Goal: Information Seeking & Learning: Learn about a topic

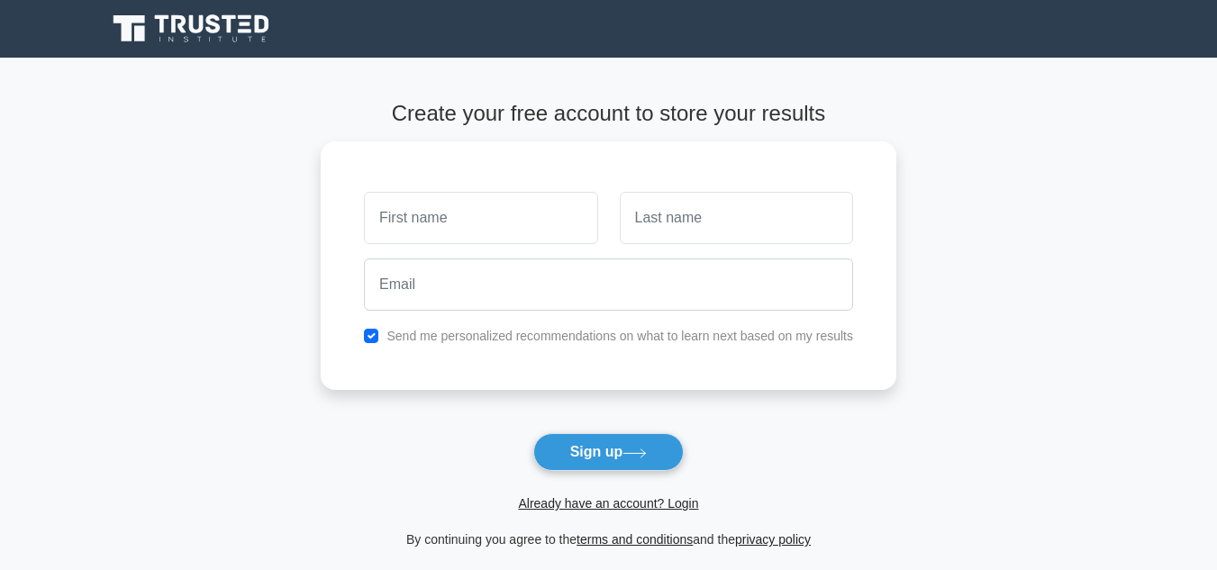
drag, startPoint x: 777, startPoint y: 444, endPoint x: 882, endPoint y: 530, distance: 135.8
click at [777, 444] on form "Create your free account to store your results Send me personalized recommendat…" at bounding box center [609, 326] width 576 height 450
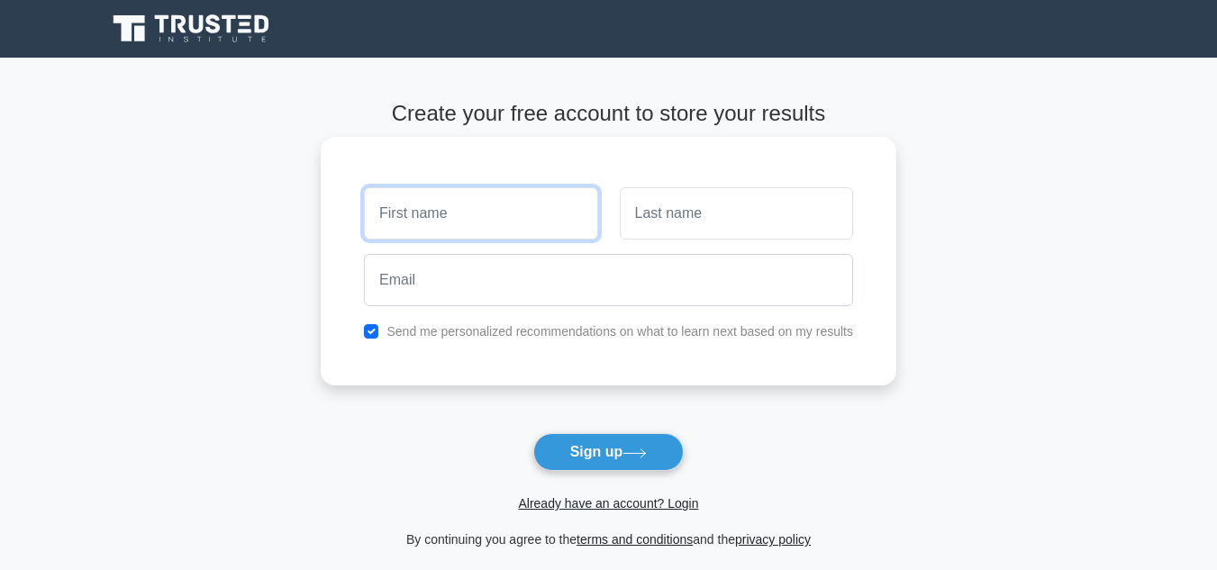
click at [514, 227] on input "text" at bounding box center [480, 213] width 233 height 52
type input "[PERSON_NAME]"
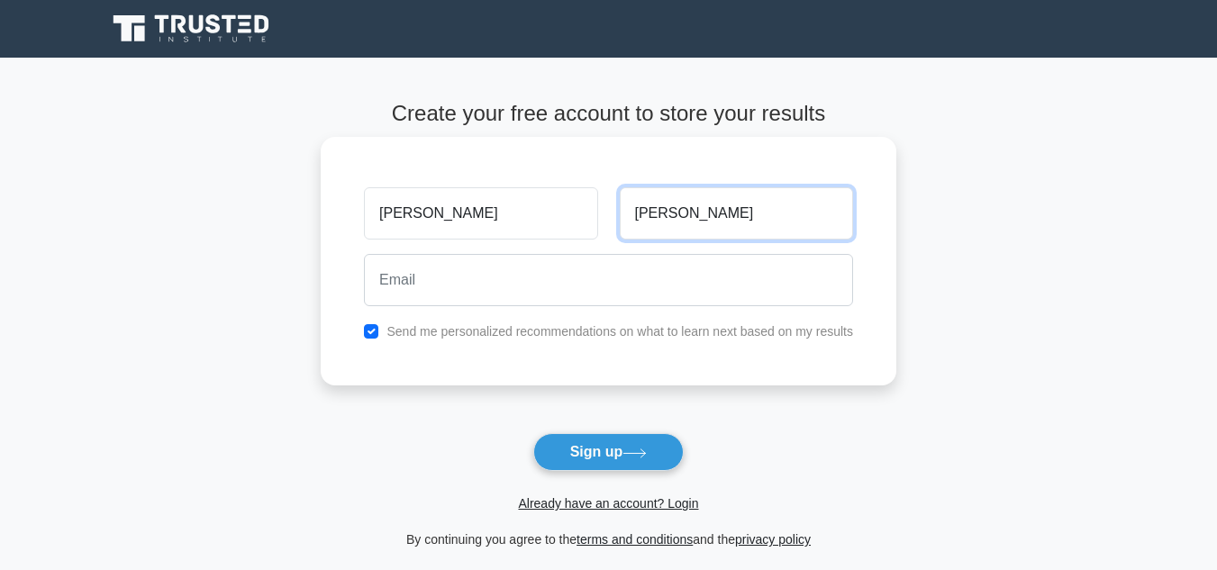
type input "Mansaray"
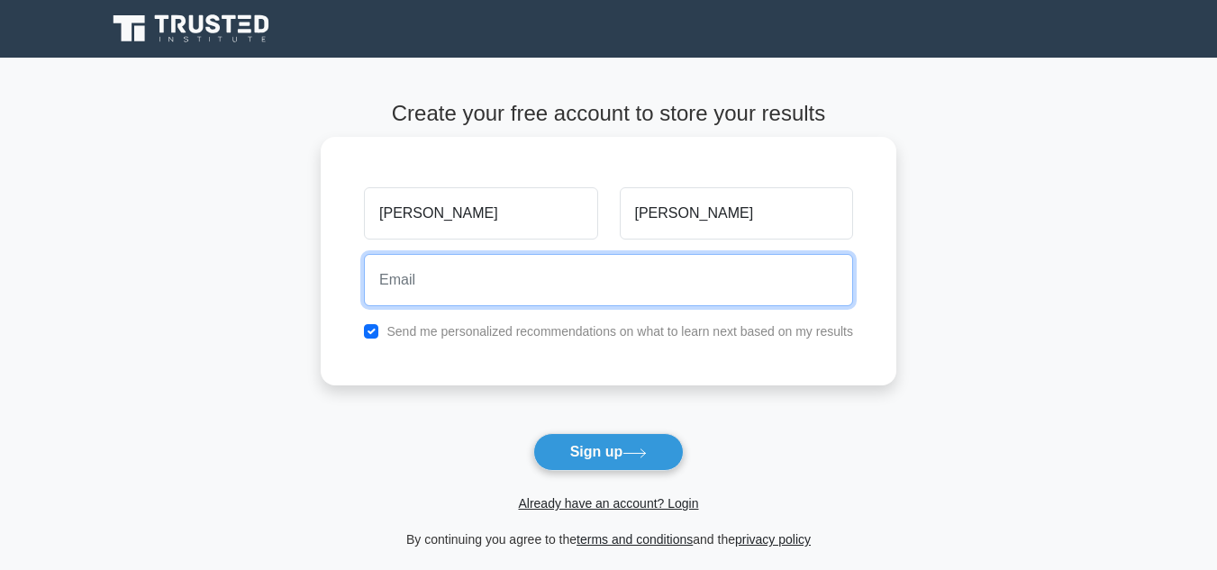
click at [433, 269] on input "email" at bounding box center [608, 280] width 489 height 52
type input "a"
drag, startPoint x: 378, startPoint y: 280, endPoint x: 366, endPoint y: 280, distance: 11.7
click at [366, 280] on input "amaduadamamansaray@gmail.com" at bounding box center [608, 280] width 489 height 52
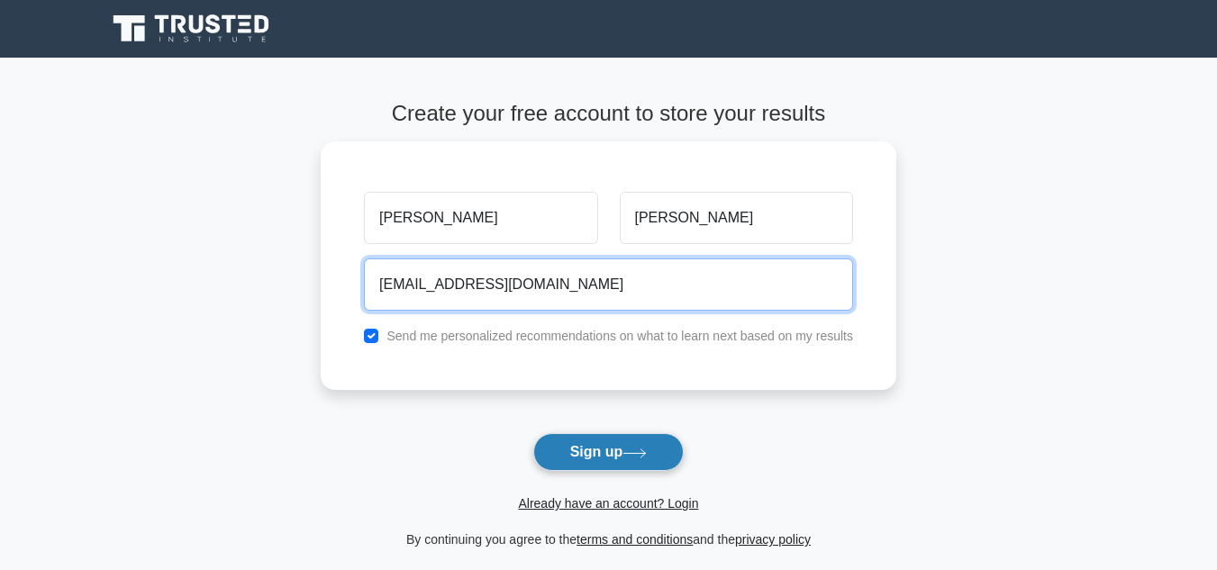
type input "mamaduadamamansaray@gmail.com"
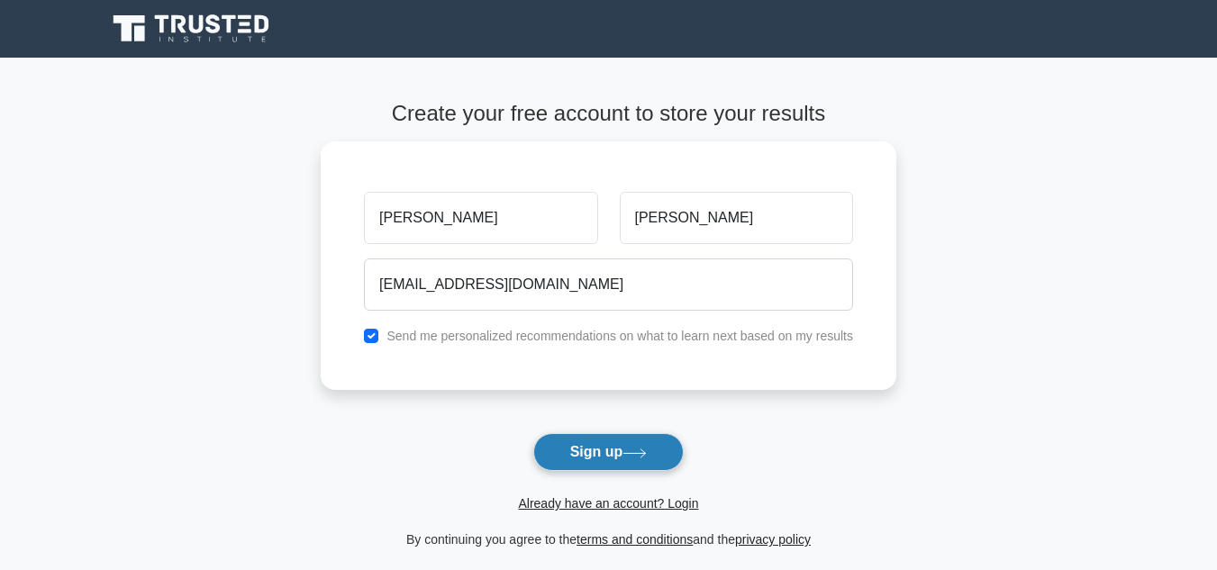
click at [635, 455] on icon at bounding box center [635, 454] width 24 height 10
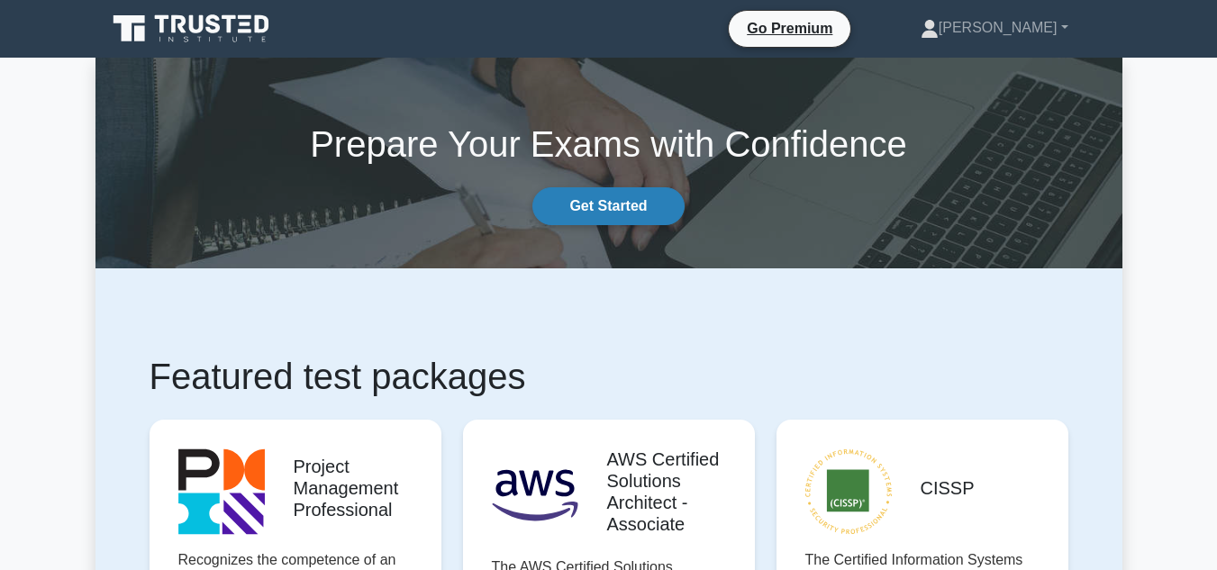
click at [595, 207] on link "Get Started" at bounding box center [608, 206] width 151 height 38
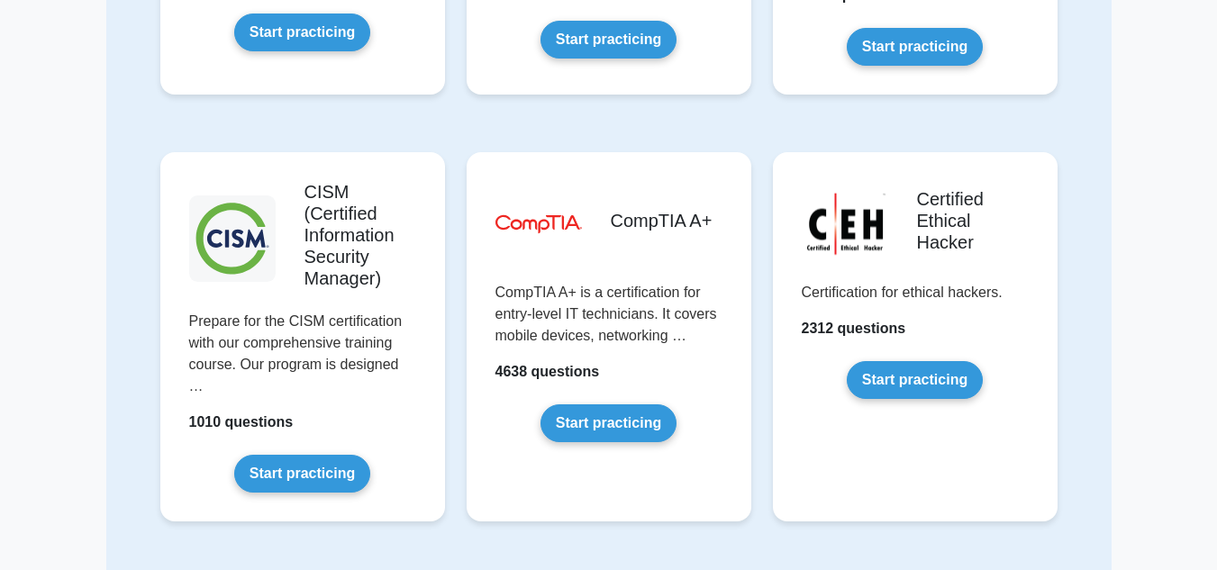
scroll to position [2391, 0]
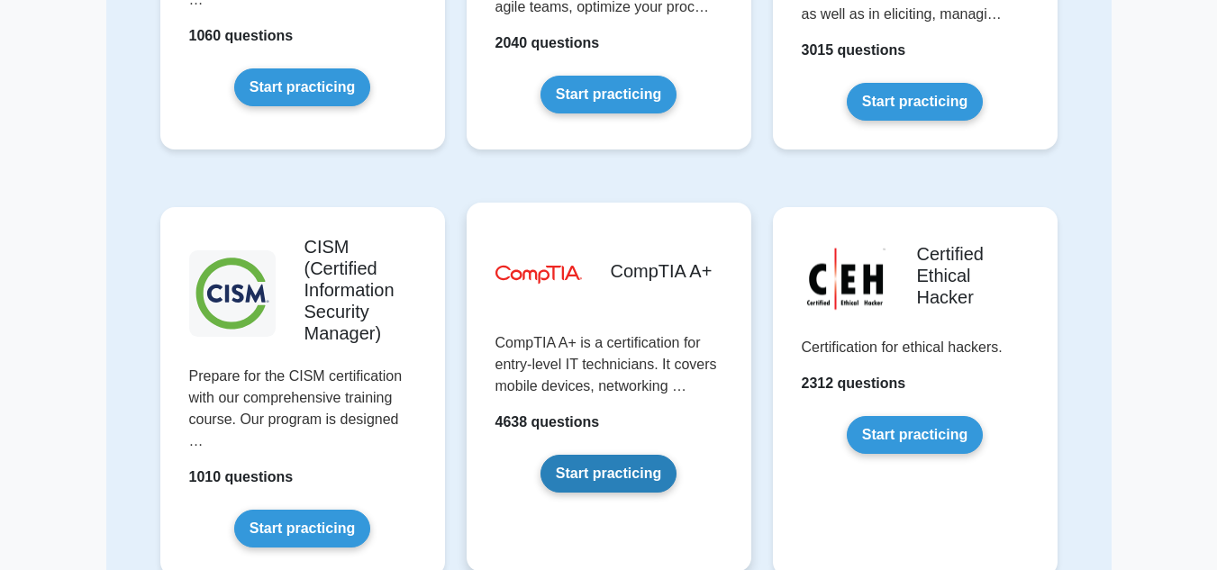
click at [616, 460] on link "Start practicing" at bounding box center [609, 474] width 136 height 38
click at [592, 455] on link "Start practicing" at bounding box center [609, 474] width 136 height 38
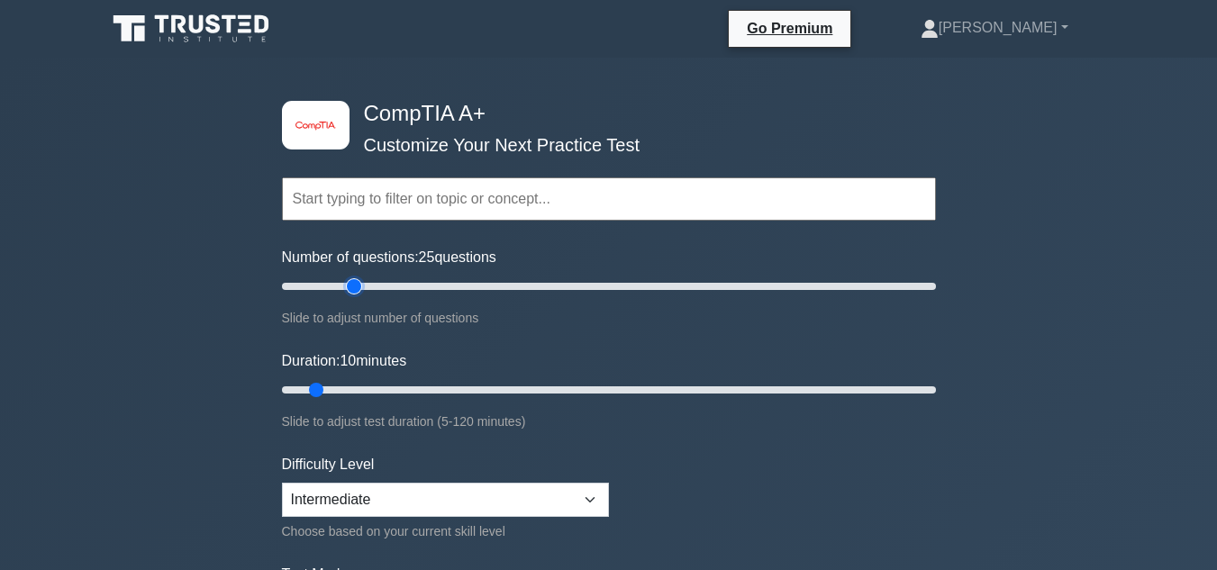
type input "25"
click at [349, 282] on input "Number of questions: 25 questions" at bounding box center [609, 287] width 654 height 22
click at [354, 389] on input "Duration: 15 minutes" at bounding box center [609, 390] width 654 height 22
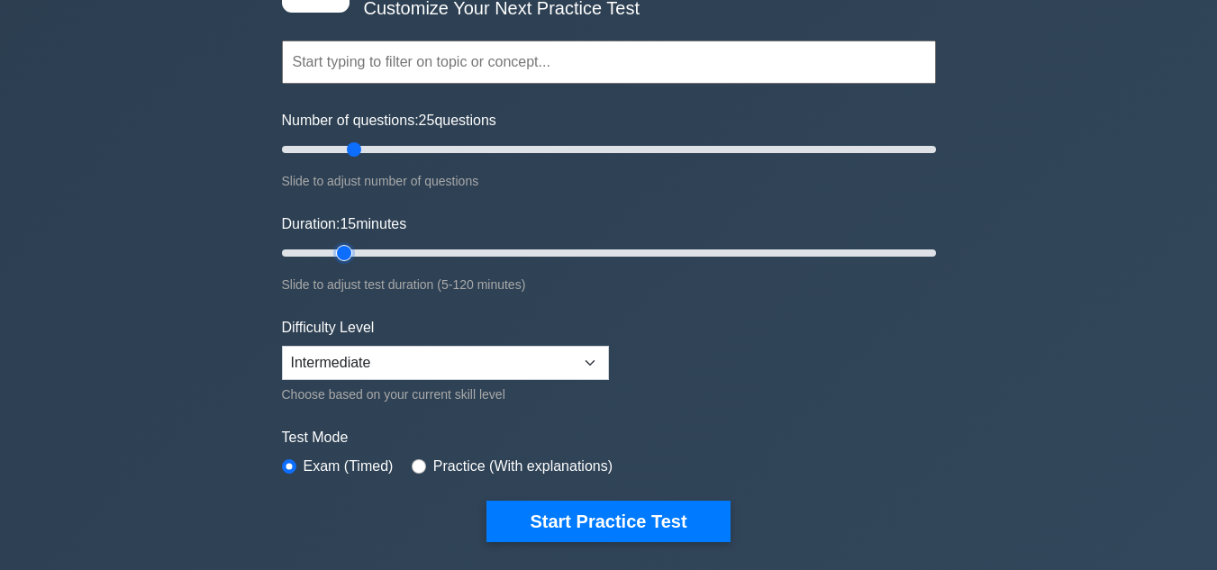
scroll to position [180, 0]
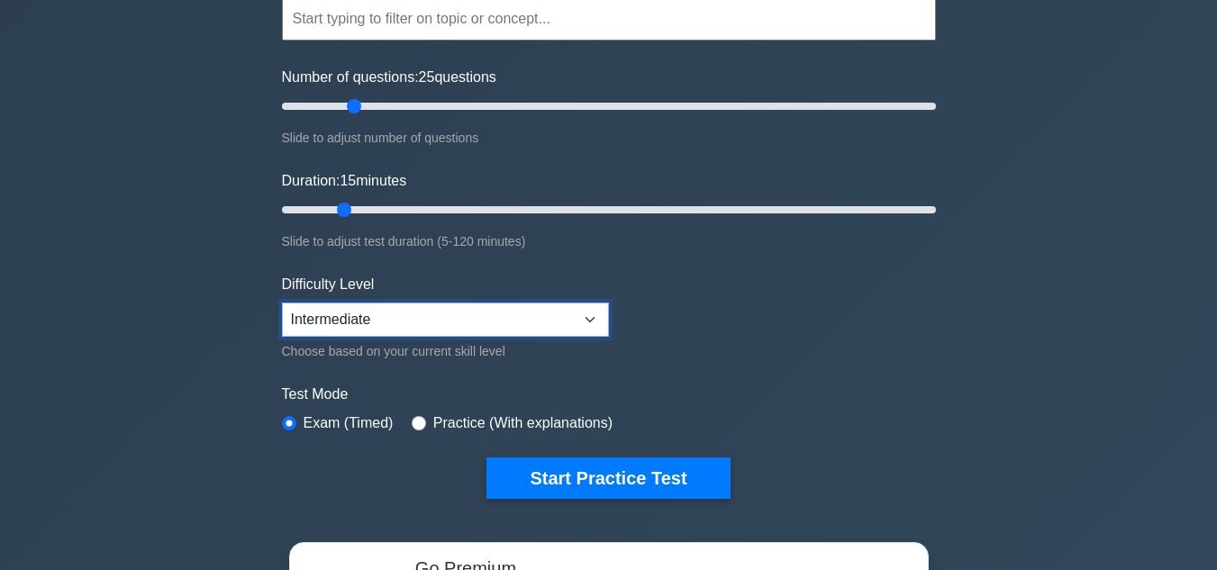
click at [346, 323] on select "Beginner Intermediate Expert" at bounding box center [445, 320] width 327 height 34
click at [352, 207] on input "Duration: 15 minutes" at bounding box center [609, 210] width 654 height 22
click at [356, 211] on input "Duration: 15 minutes" at bounding box center [609, 210] width 654 height 22
click at [357, 211] on input "Duration: 15 minutes" at bounding box center [609, 210] width 654 height 22
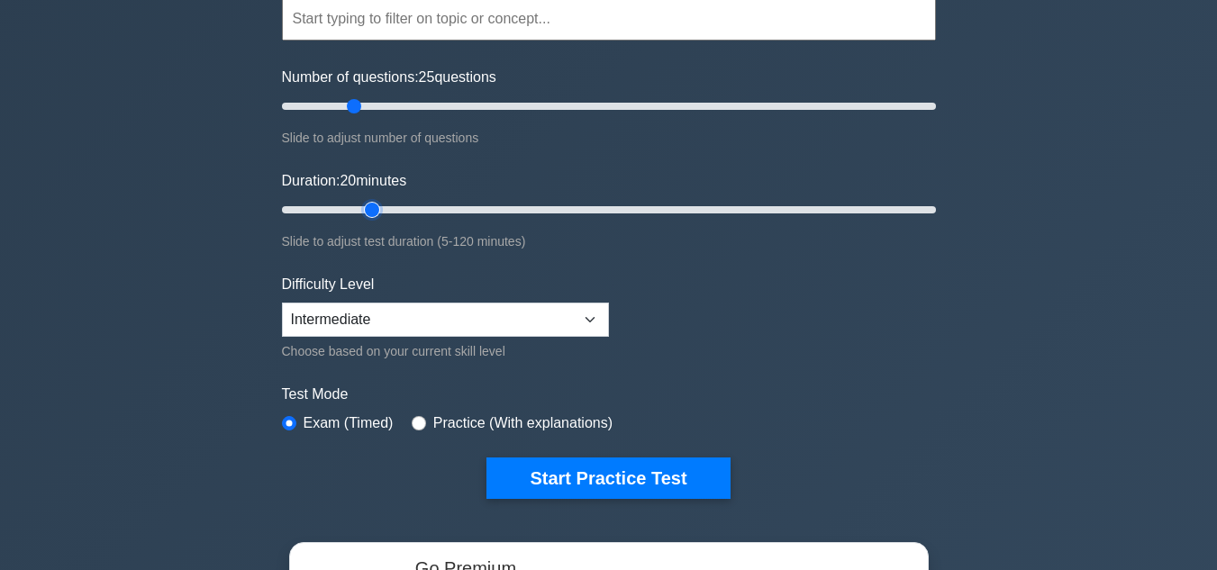
click at [361, 205] on input "Duration: 20 minutes" at bounding box center [609, 210] width 654 height 22
click at [356, 205] on input "Duration: 20 minutes" at bounding box center [609, 210] width 654 height 22
type input "20"
click at [373, 205] on input "Duration: 20 minutes" at bounding box center [609, 210] width 654 height 22
click at [370, 209] on input "Duration: 20 minutes" at bounding box center [609, 210] width 654 height 22
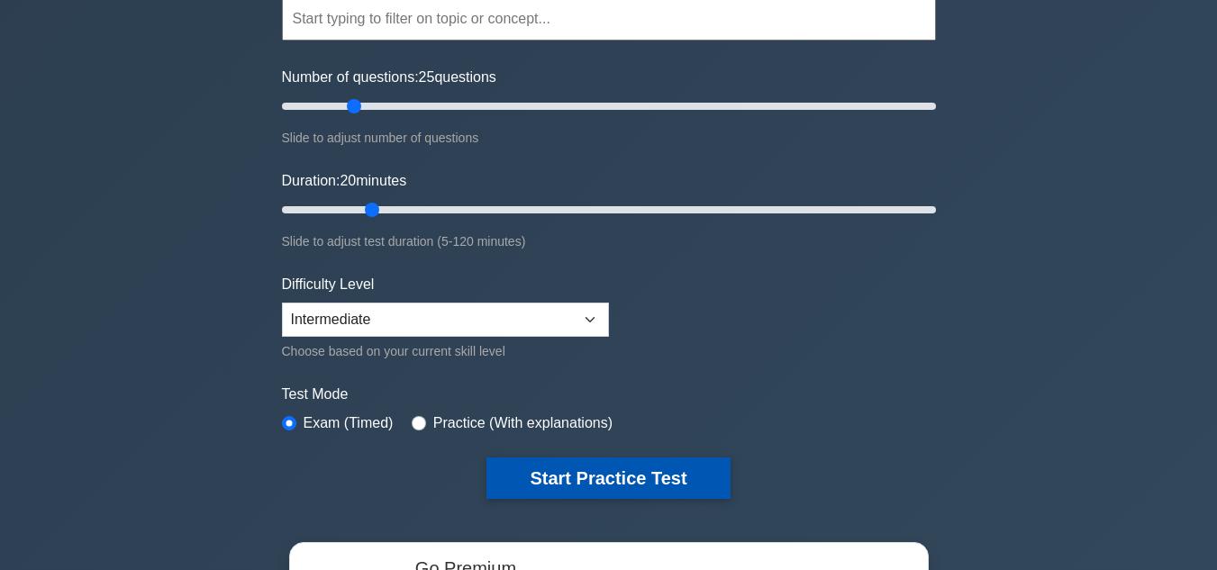
click at [637, 469] on button "Start Practice Test" at bounding box center [608, 478] width 243 height 41
click at [655, 483] on button "Start Practice Test" at bounding box center [608, 478] width 243 height 41
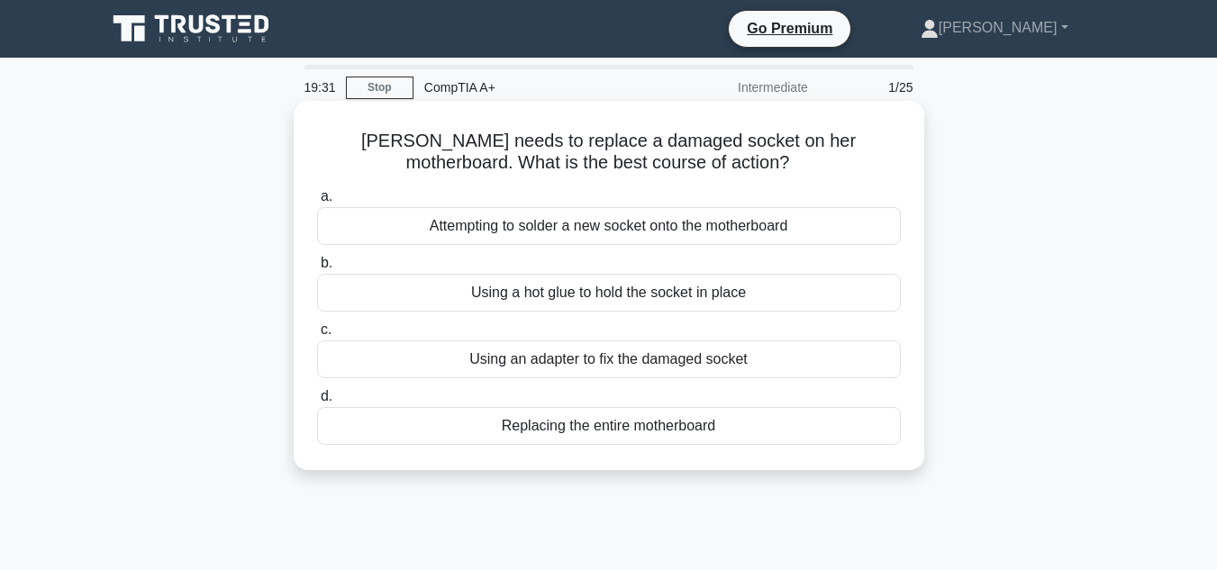
click at [567, 430] on div "Replacing the entire motherboard" at bounding box center [609, 426] width 584 height 38
click at [317, 403] on input "d. Replacing the entire motherboard" at bounding box center [317, 397] width 0 height 12
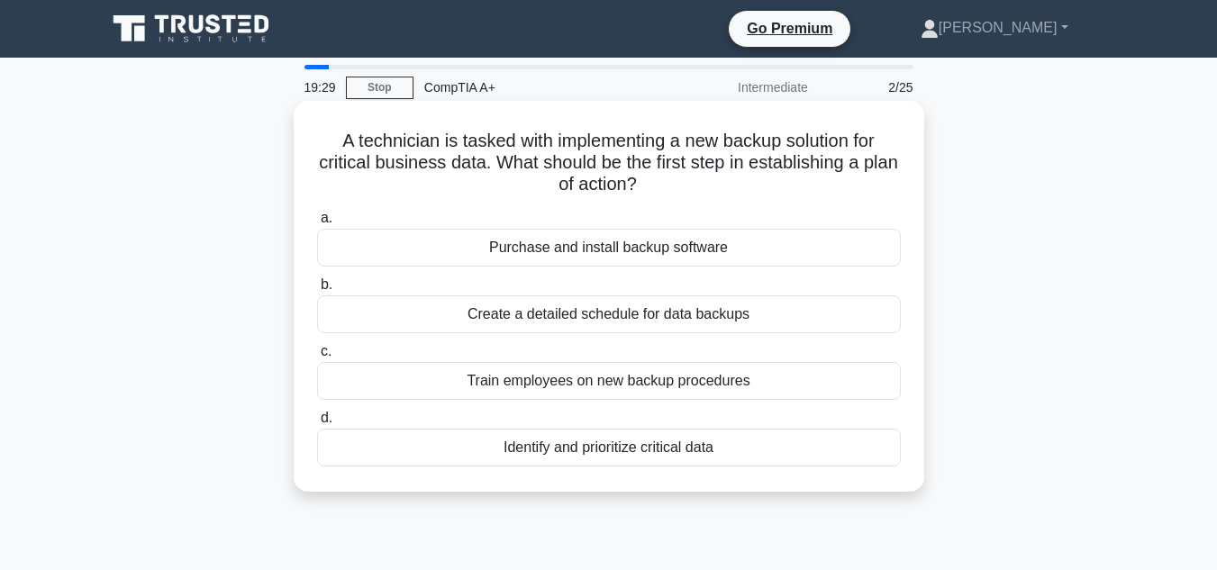
click at [558, 454] on div "Identify and prioritize critical data" at bounding box center [609, 448] width 584 height 38
click at [317, 424] on input "d. Identify and prioritize critical data" at bounding box center [317, 419] width 0 height 12
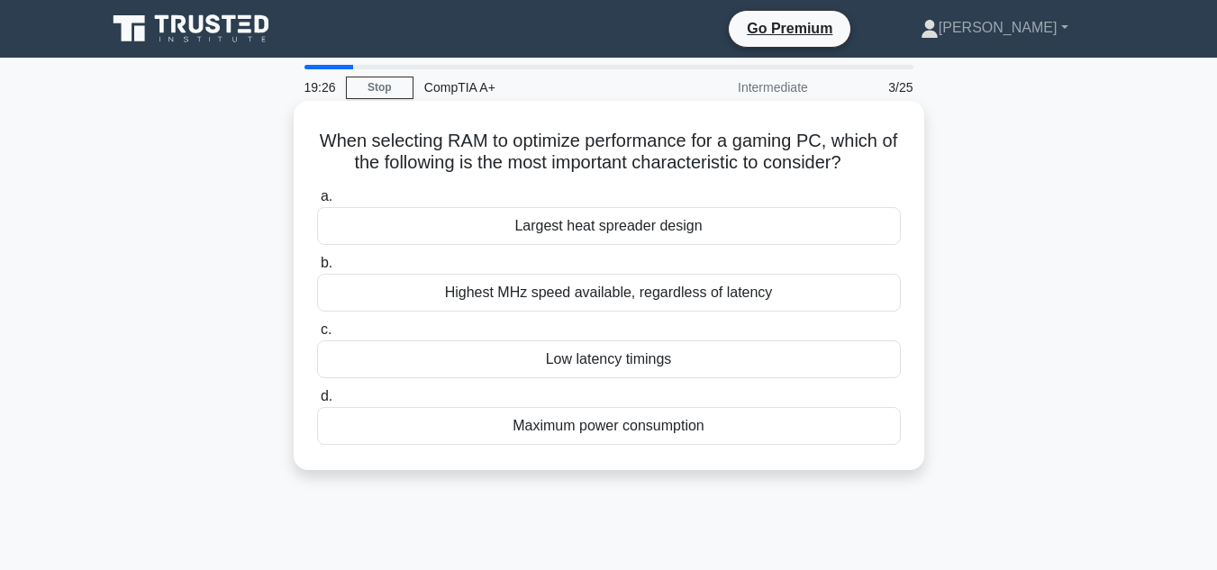
click at [565, 429] on div "Maximum power consumption" at bounding box center [609, 426] width 584 height 38
click at [317, 403] on input "d. Maximum power consumption" at bounding box center [317, 397] width 0 height 12
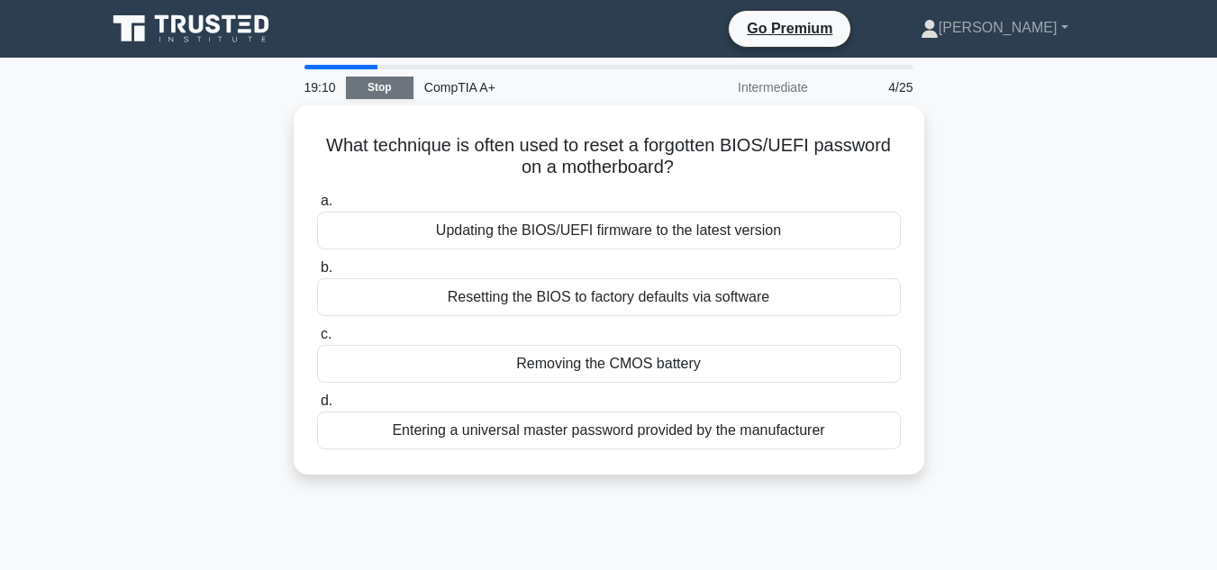
click at [366, 91] on link "Stop" at bounding box center [380, 88] width 68 height 23
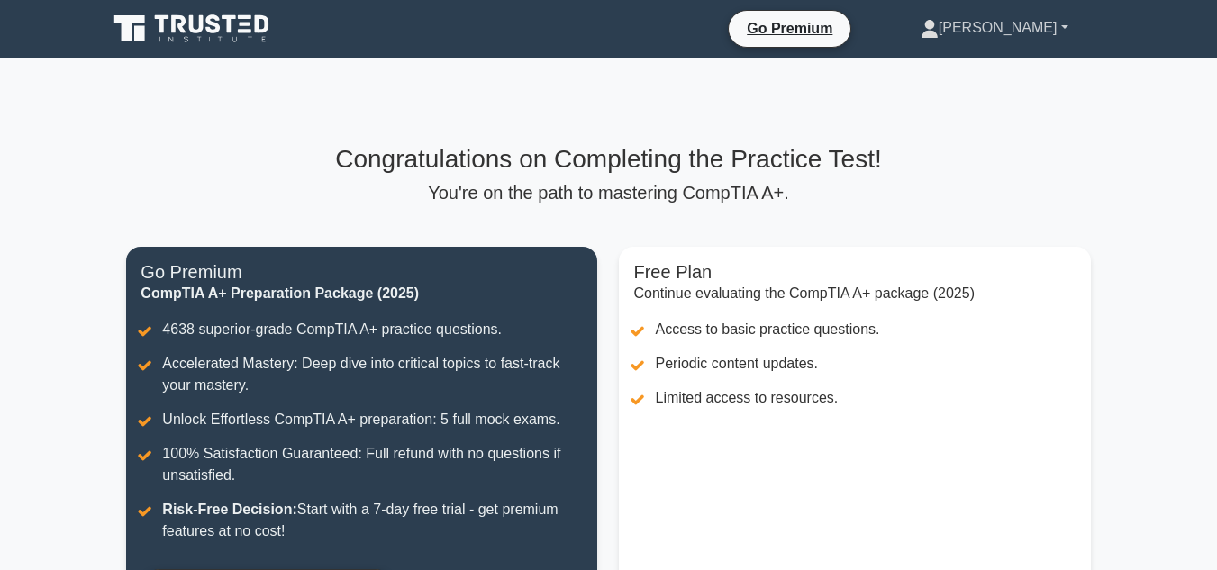
click at [1058, 28] on link "[PERSON_NAME]" at bounding box center [995, 28] width 234 height 36
click at [594, 170] on h3 "Congratulations on Completing the Practice Test!" at bounding box center [608, 159] width 964 height 31
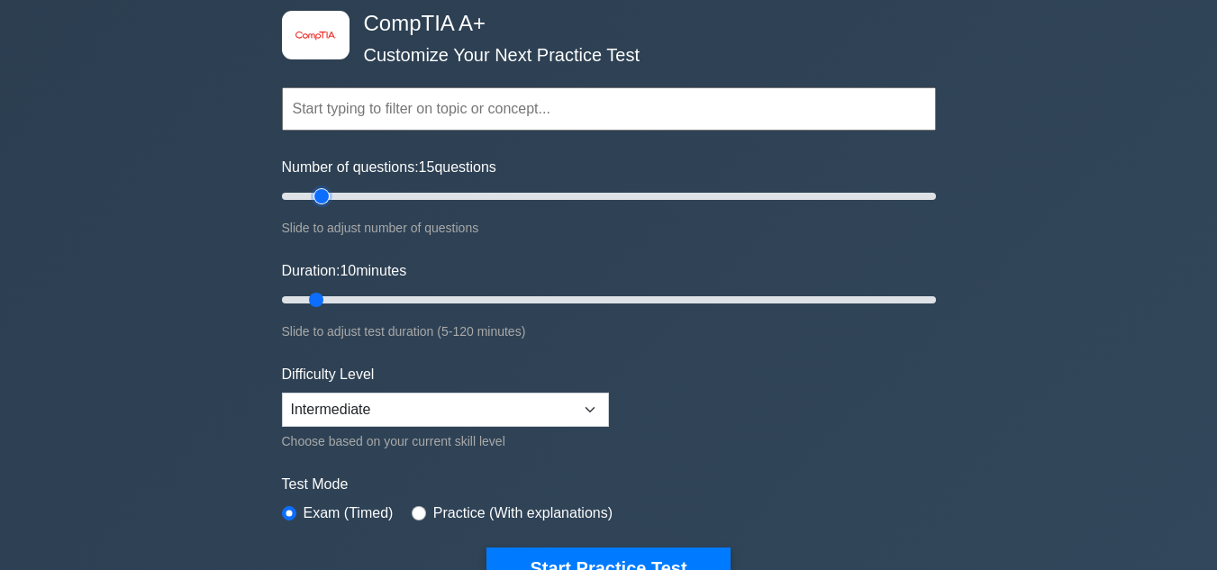
click at [329, 196] on input "Number of questions: 15 questions" at bounding box center [609, 197] width 654 height 22
click at [344, 196] on input "Number of questions: 15 questions" at bounding box center [609, 197] width 654 height 22
type input "25"
click at [360, 190] on input "Number of questions: 25 questions" at bounding box center [609, 197] width 654 height 22
click at [358, 298] on input "Duration: 15 minutes" at bounding box center [609, 300] width 654 height 22
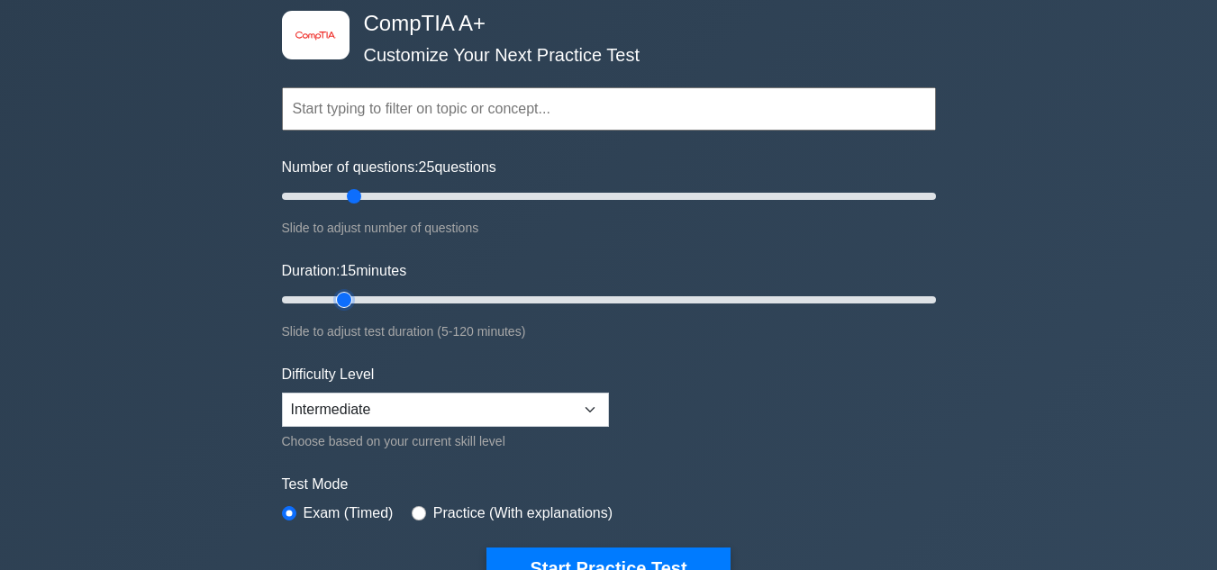
click at [358, 298] on input "Duration: 15 minutes" at bounding box center [609, 300] width 654 height 22
type input "20"
click at [365, 297] on input "Duration: 15 minutes" at bounding box center [609, 300] width 654 height 22
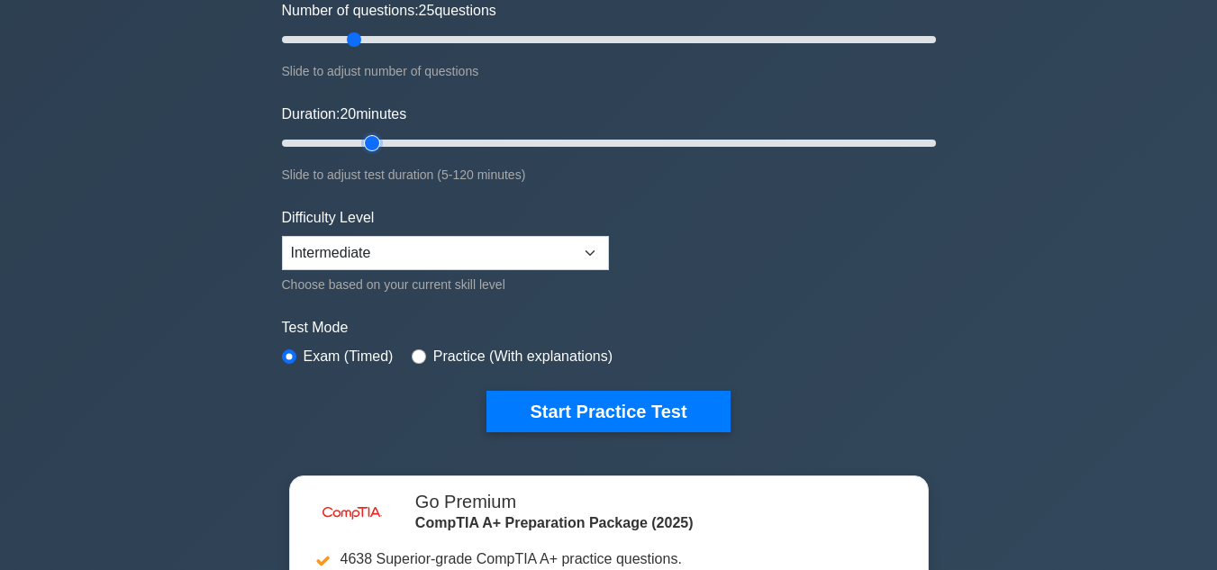
scroll to position [270, 0]
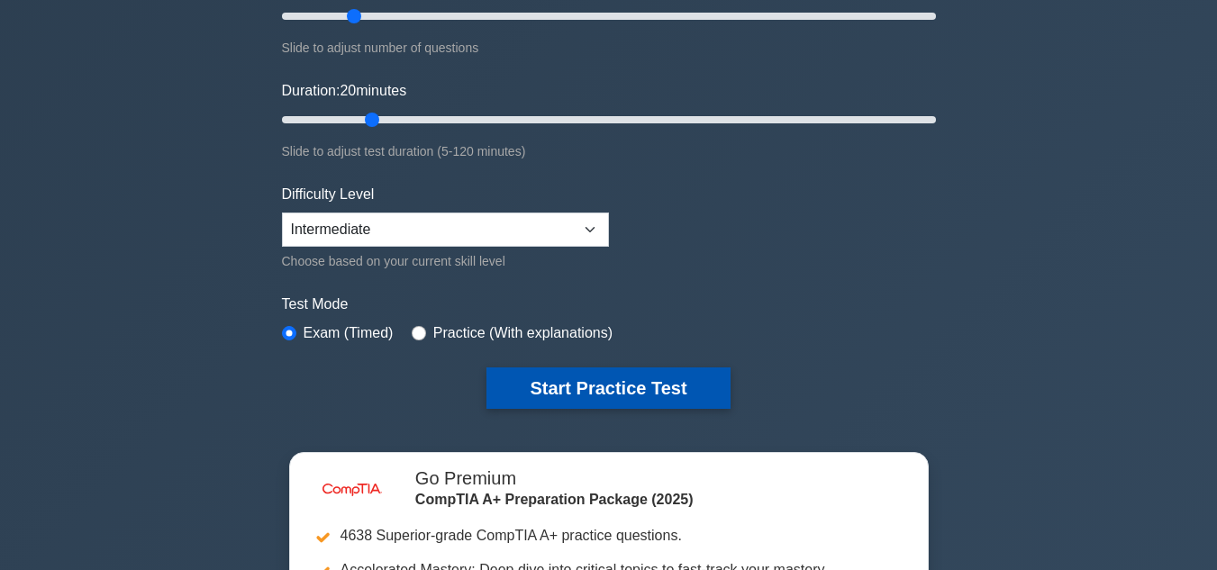
click at [502, 397] on button "Start Practice Test" at bounding box center [608, 388] width 243 height 41
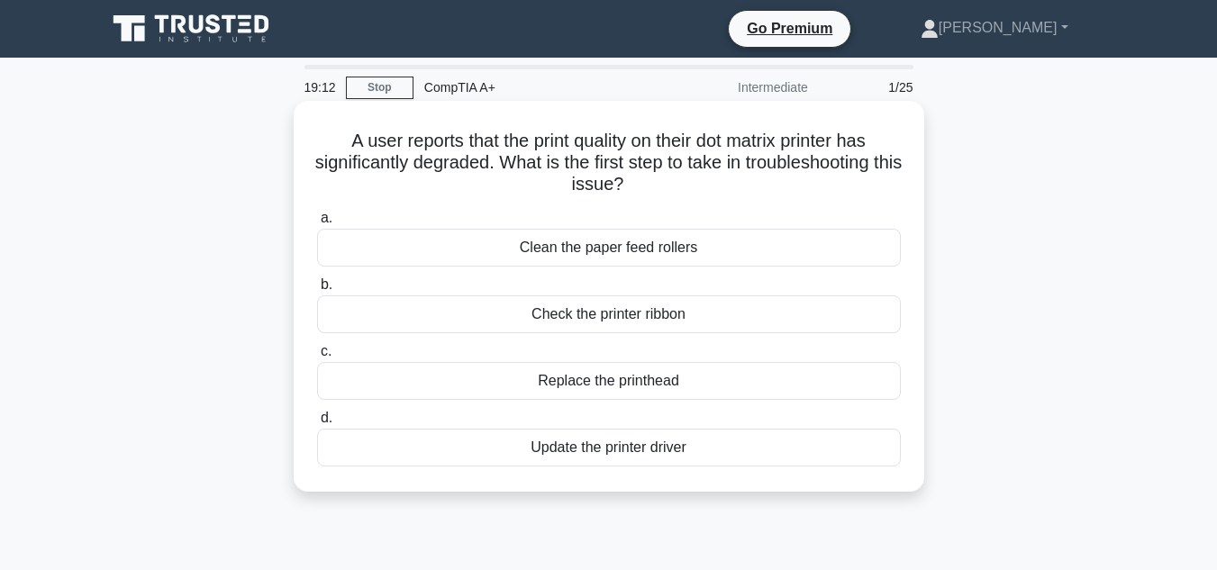
click at [655, 452] on div "Update the printer driver" at bounding box center [609, 448] width 584 height 38
click at [317, 424] on input "d. Update the printer driver" at bounding box center [317, 419] width 0 height 12
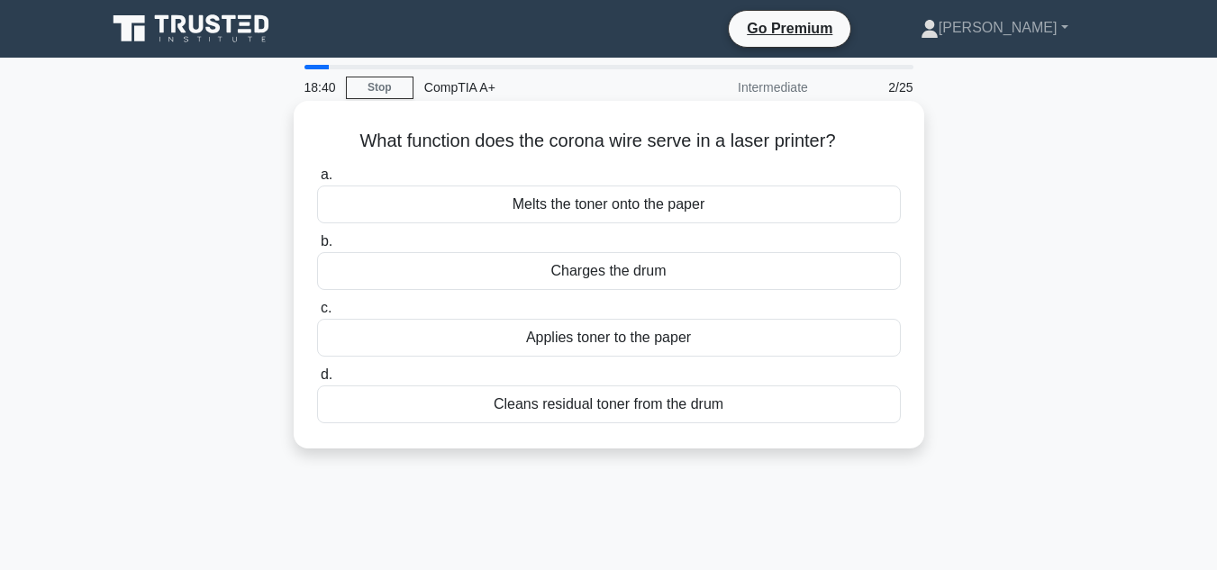
click at [652, 402] on div "Cleans residual toner from the drum" at bounding box center [609, 405] width 584 height 38
click at [317, 381] on input "d. Cleans residual toner from the drum" at bounding box center [317, 375] width 0 height 12
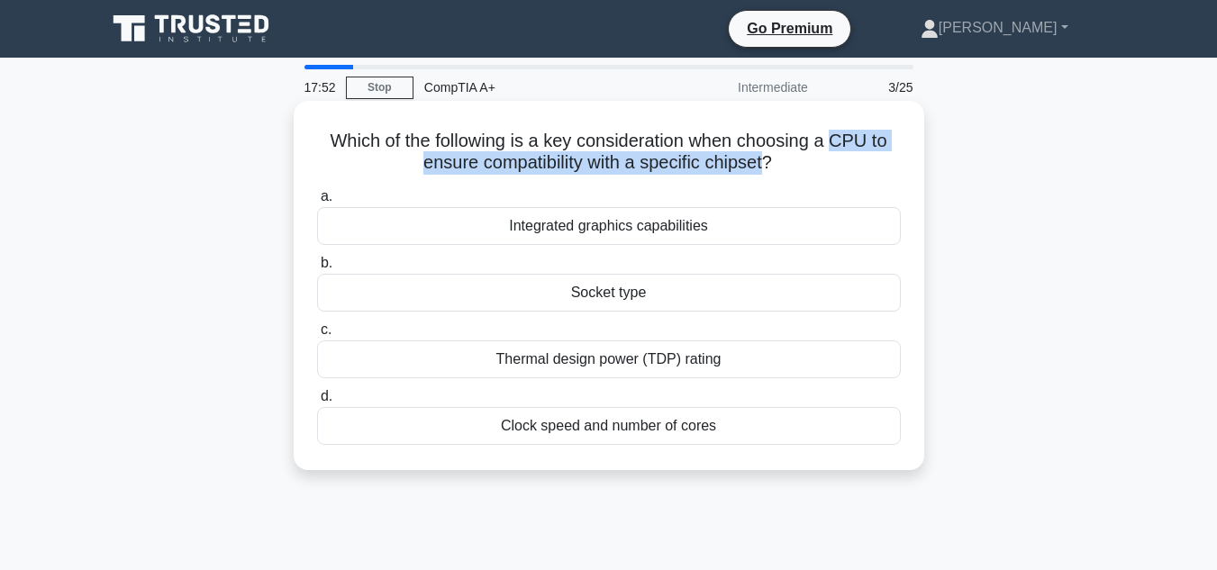
drag, startPoint x: 840, startPoint y: 143, endPoint x: 768, endPoint y: 178, distance: 79.8
click at [768, 178] on div "Which of the following is a key consideration when choosing a CPU to ensure com…" at bounding box center [609, 285] width 616 height 355
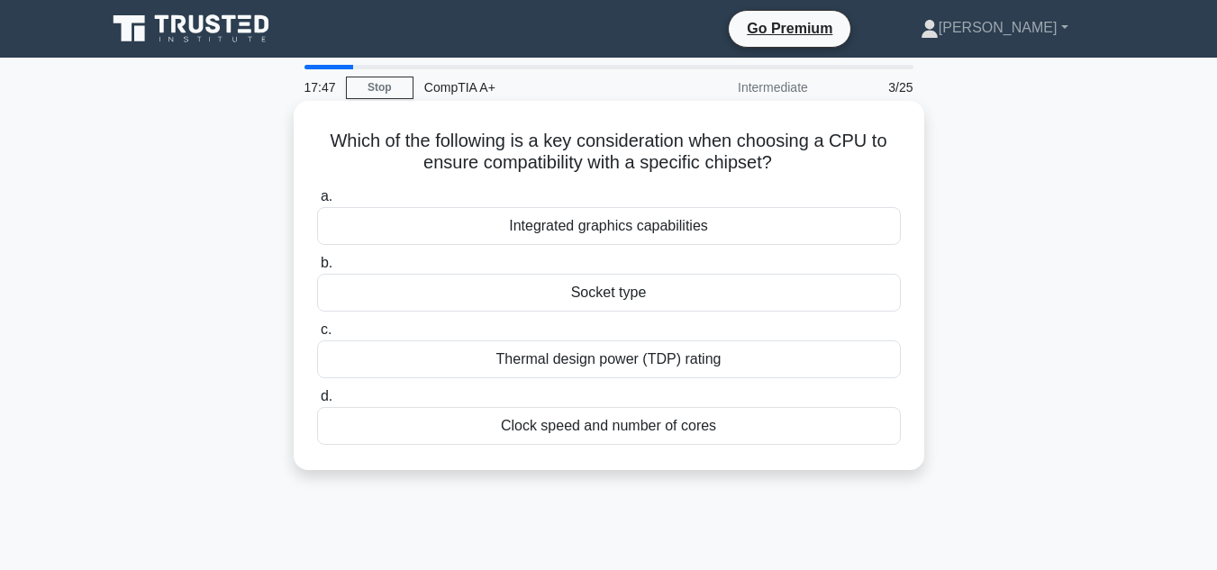
click at [624, 291] on div "Socket type" at bounding box center [609, 293] width 584 height 38
click at [317, 269] on input "b. Socket type" at bounding box center [317, 264] width 0 height 12
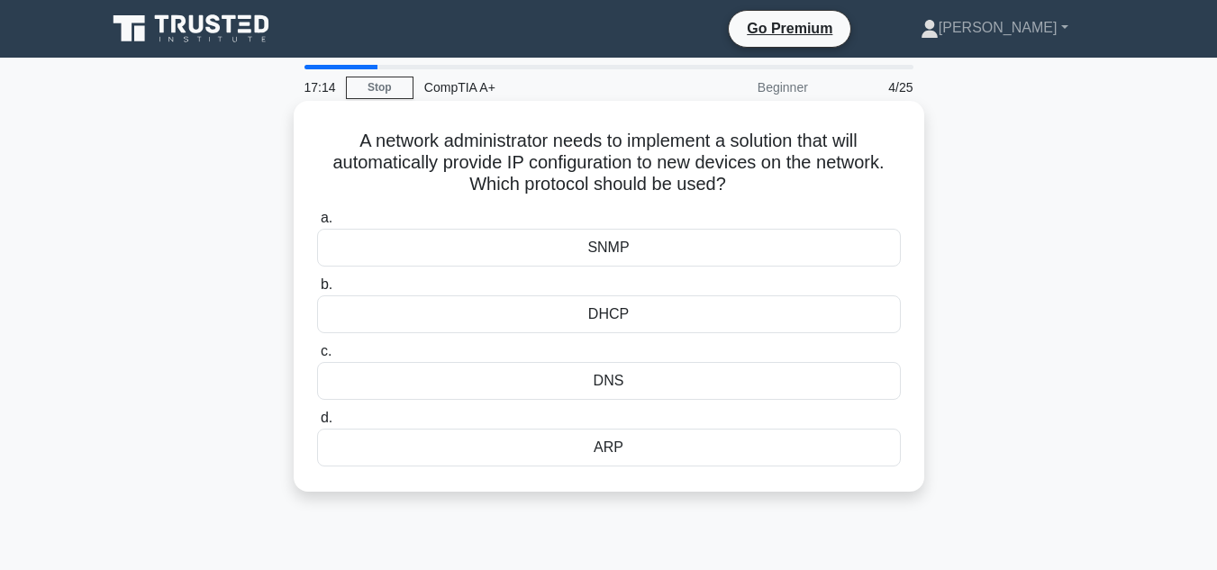
click at [597, 387] on div "DNS" at bounding box center [609, 381] width 584 height 38
click at [317, 358] on input "c. DNS" at bounding box center [317, 352] width 0 height 12
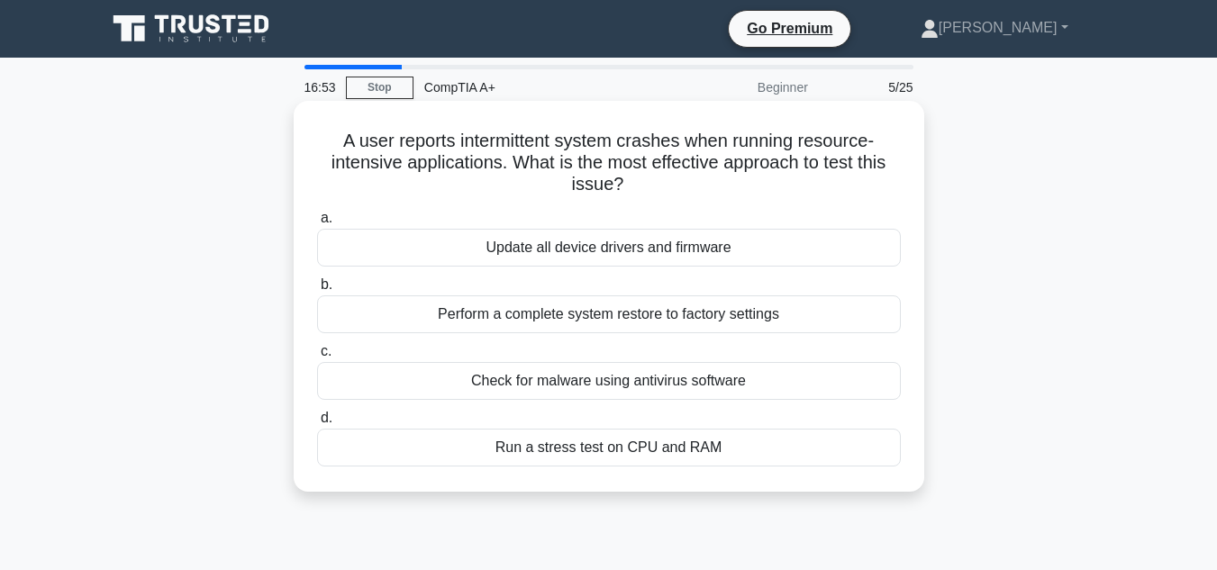
drag, startPoint x: 510, startPoint y: 172, endPoint x: 750, endPoint y: 189, distance: 240.3
click at [738, 189] on h5 "A user reports intermittent system crashes when running resource-intensive appl…" at bounding box center [608, 163] width 587 height 67
click at [644, 256] on div "Update all device drivers and firmware" at bounding box center [609, 248] width 584 height 38
click at [317, 224] on input "a. Update all device drivers and firmware" at bounding box center [317, 219] width 0 height 12
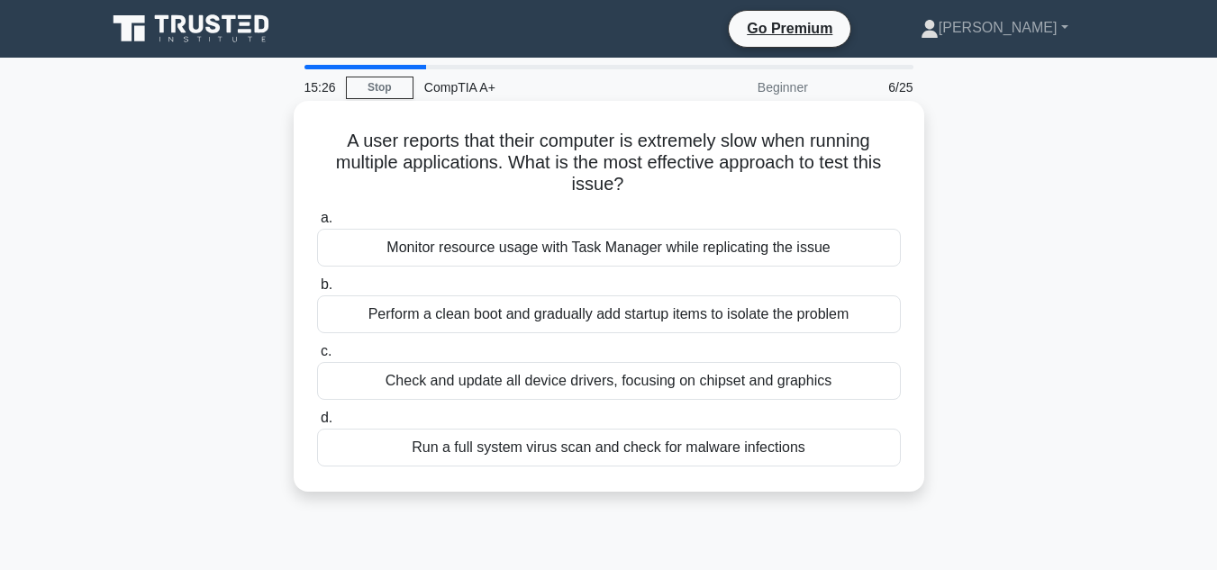
click at [615, 444] on div "Run a full system virus scan and check for malware infections" at bounding box center [609, 448] width 584 height 38
click at [317, 424] on input "d. Run a full system virus scan and check for malware infections" at bounding box center [317, 419] width 0 height 12
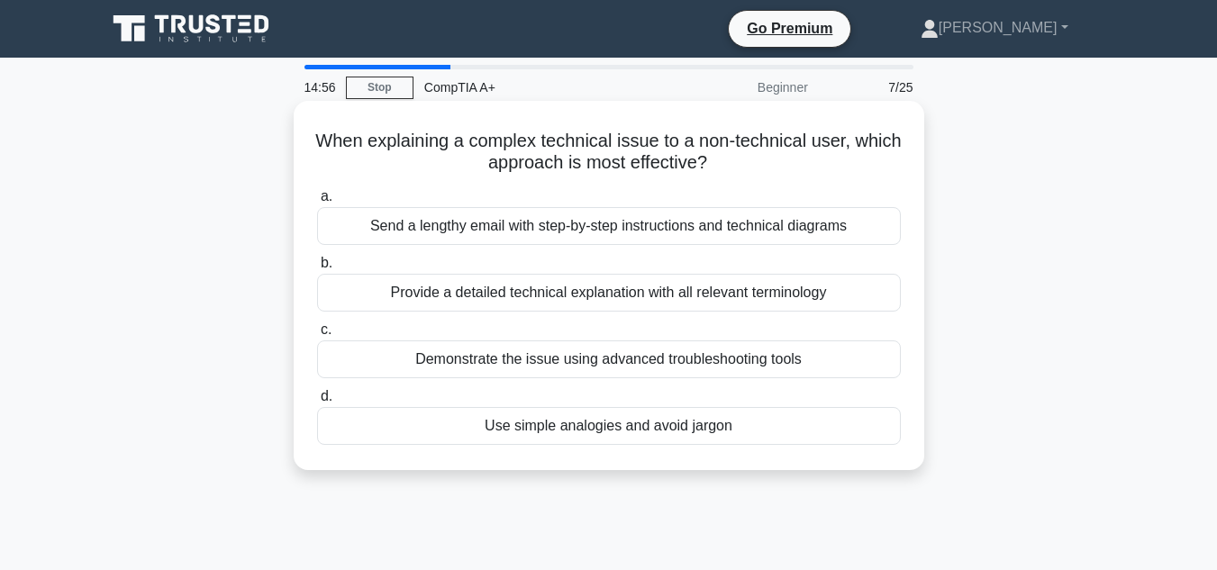
click at [687, 430] on div "Use simple analogies and avoid jargon" at bounding box center [609, 426] width 584 height 38
click at [317, 403] on input "d. Use simple analogies and avoid jargon" at bounding box center [317, 397] width 0 height 12
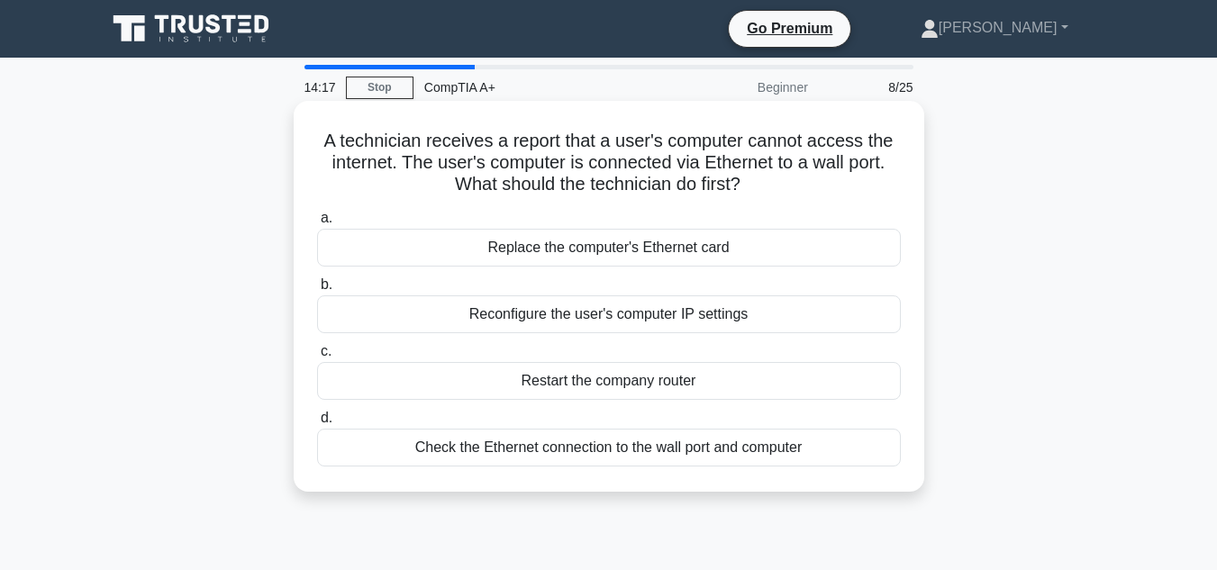
click at [459, 446] on div "Check the Ethernet connection to the wall port and computer" at bounding box center [609, 448] width 584 height 38
click at [317, 424] on input "d. Check the Ethernet connection to the wall port and computer" at bounding box center [317, 419] width 0 height 12
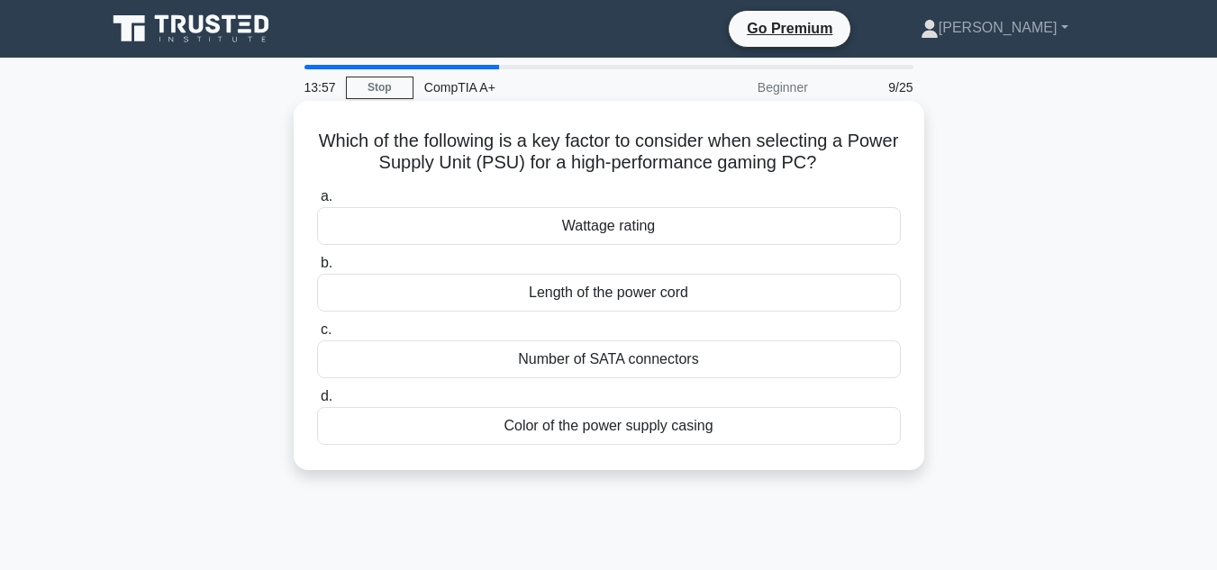
click at [682, 370] on div "Number of SATA connectors" at bounding box center [609, 360] width 584 height 38
click at [317, 336] on input "c. Number of SATA connectors" at bounding box center [317, 330] width 0 height 12
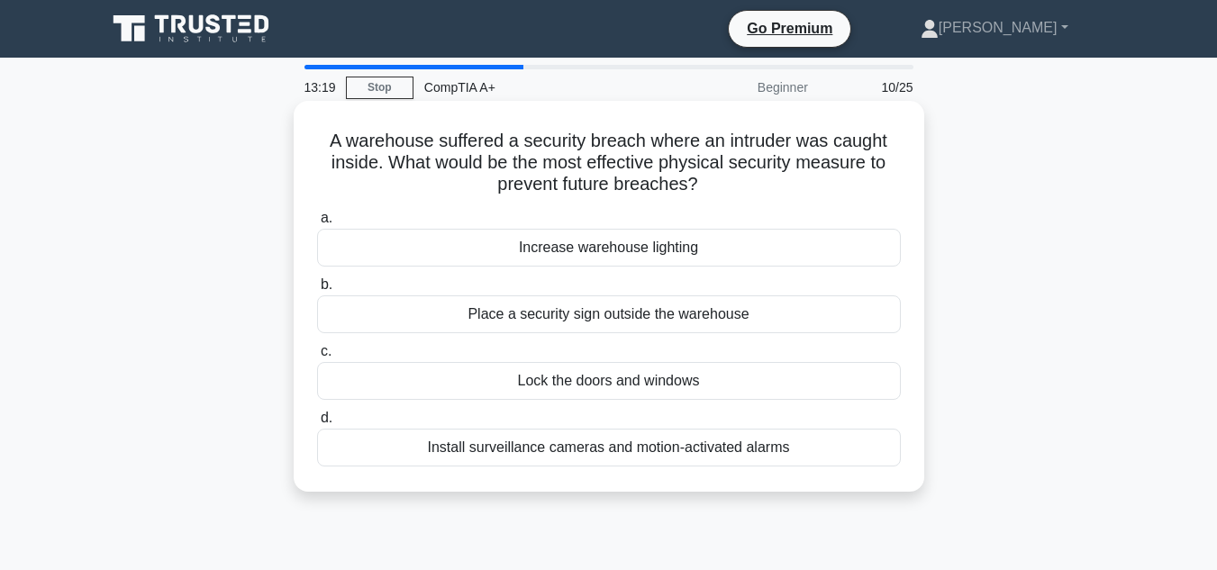
click at [666, 444] on div "Install surveillance cameras and motion-activated alarms" at bounding box center [609, 448] width 584 height 38
click at [317, 424] on input "d. Install surveillance cameras and motion-activated alarms" at bounding box center [317, 419] width 0 height 12
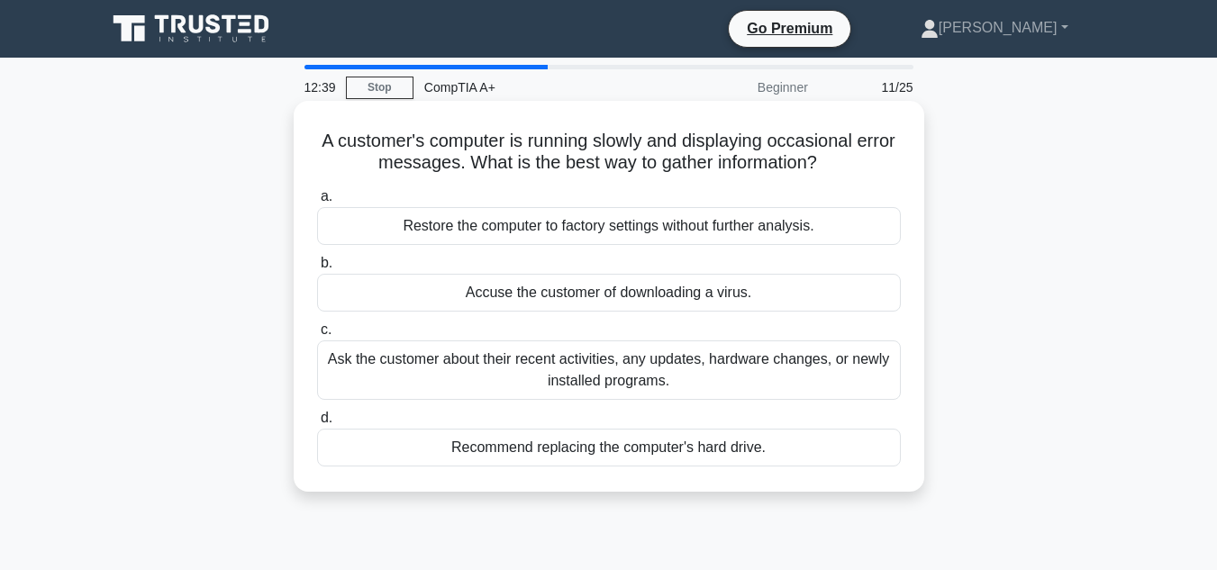
click at [436, 380] on div "Ask the customer about their recent activities, any updates, hardware changes, …" at bounding box center [609, 370] width 584 height 59
click at [317, 336] on input "c. Ask the customer about their recent activities, any updates, hardware change…" at bounding box center [317, 330] width 0 height 12
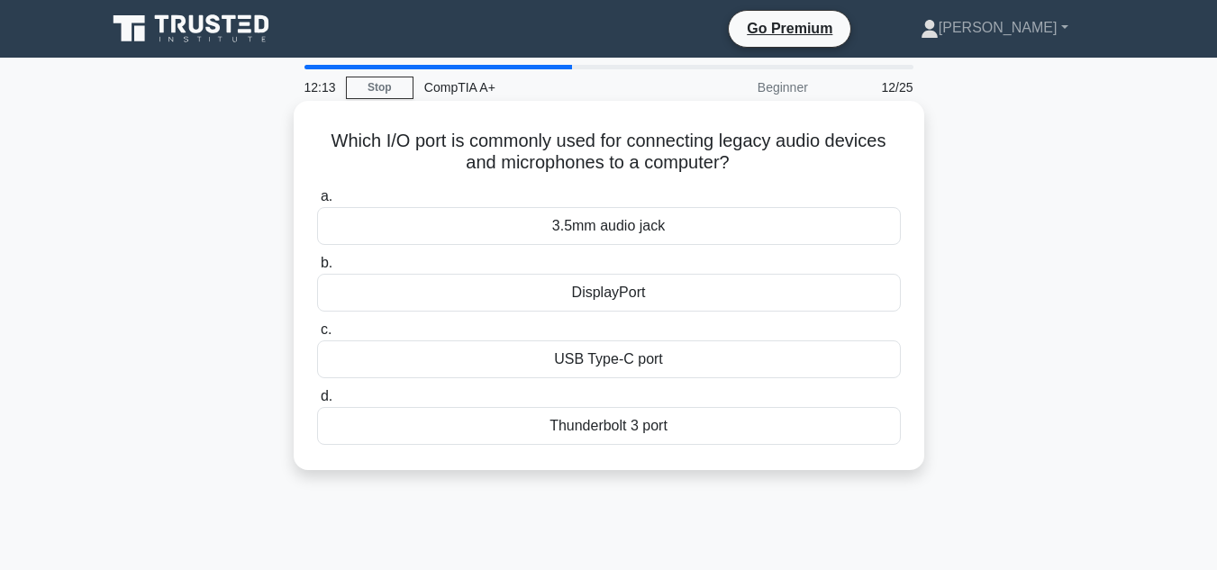
click at [622, 226] on div "3.5mm audio jack" at bounding box center [609, 226] width 584 height 38
click at [317, 203] on input "a. 3.5mm audio jack" at bounding box center [317, 197] width 0 height 12
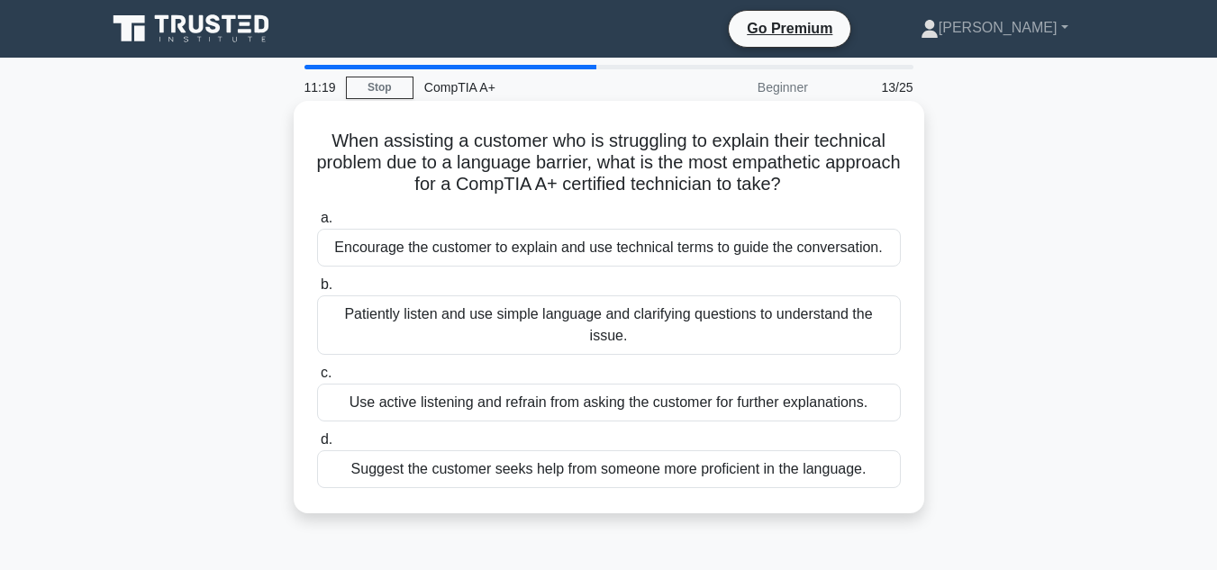
click at [550, 311] on div "Patiently listen and use simple language and clarifying questions to understand…" at bounding box center [609, 325] width 584 height 59
click at [317, 291] on input "b. Patiently listen and use simple language and clarifying questions to underst…" at bounding box center [317, 285] width 0 height 12
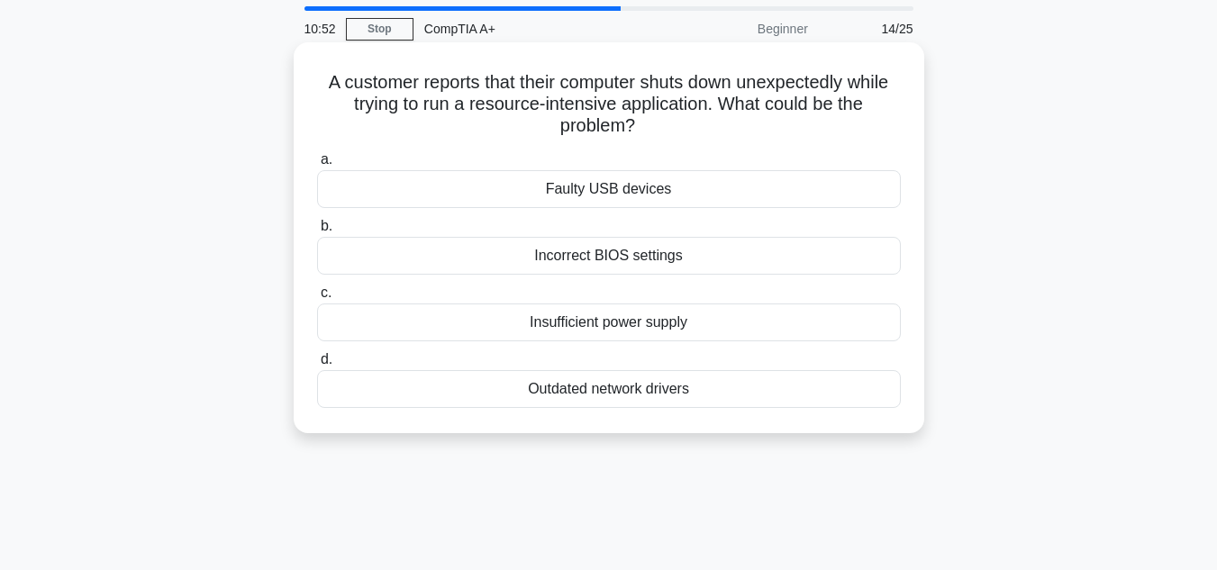
scroll to position [90, 0]
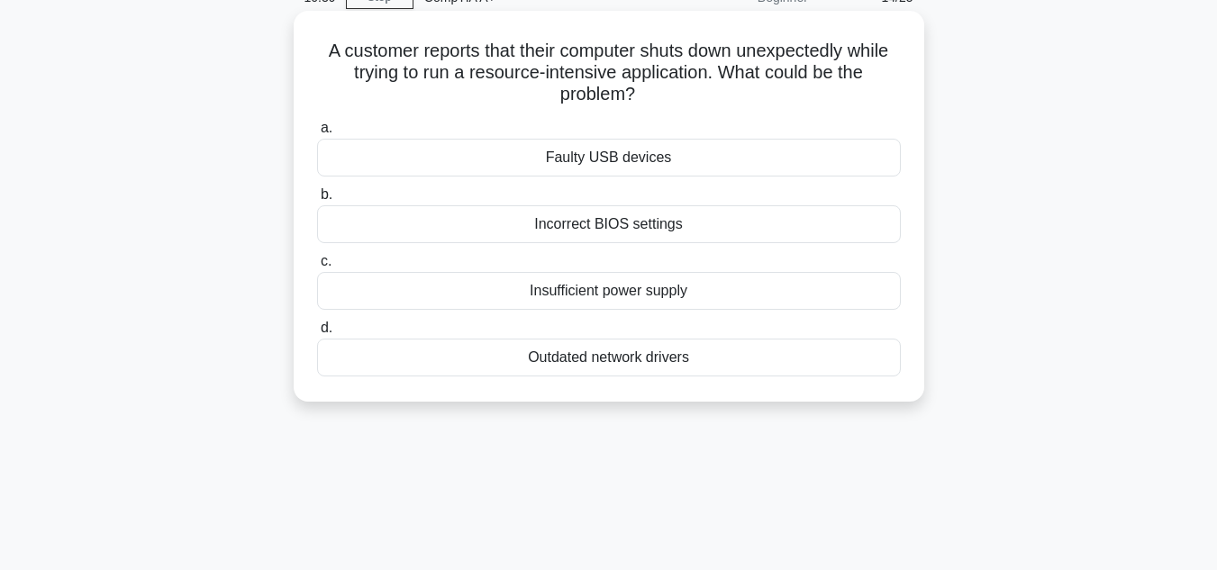
click at [656, 360] on div "Outdated network drivers" at bounding box center [609, 358] width 584 height 38
click at [317, 334] on input "d. Outdated network drivers" at bounding box center [317, 329] width 0 height 12
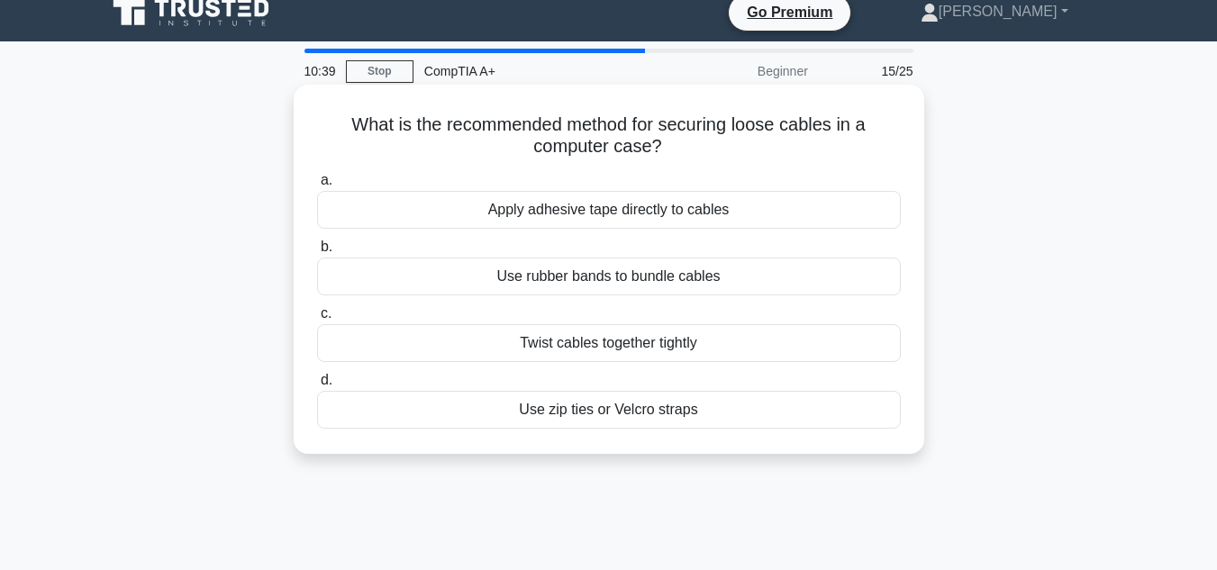
scroll to position [0, 0]
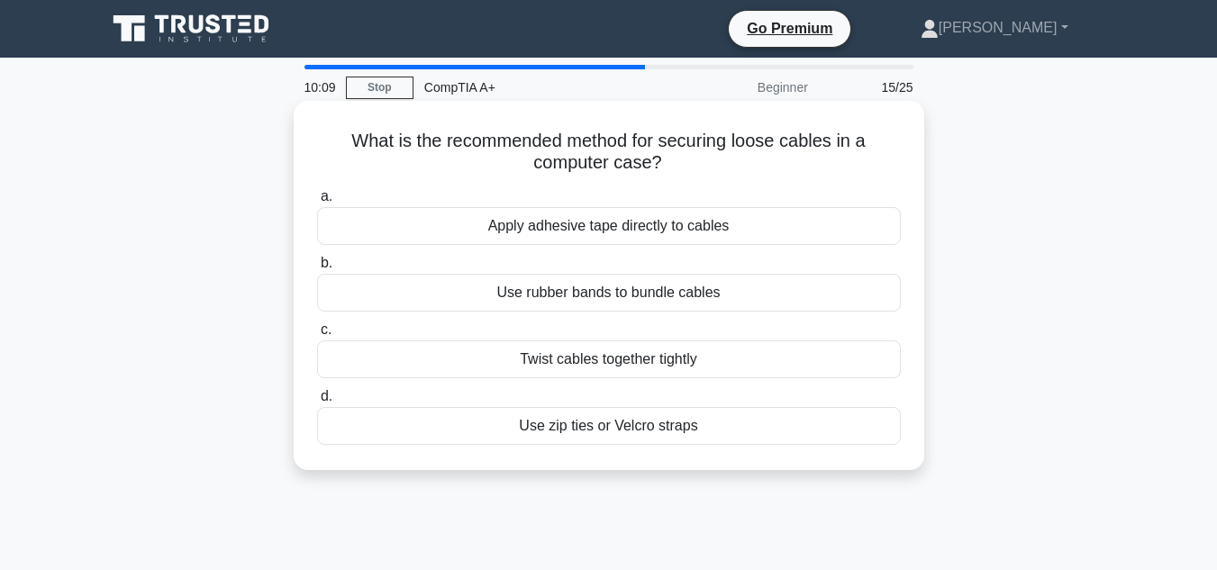
click at [667, 424] on div "Use zip ties or Velcro straps" at bounding box center [609, 426] width 584 height 38
click at [317, 403] on input "d. Use zip ties or Velcro straps" at bounding box center [317, 397] width 0 height 12
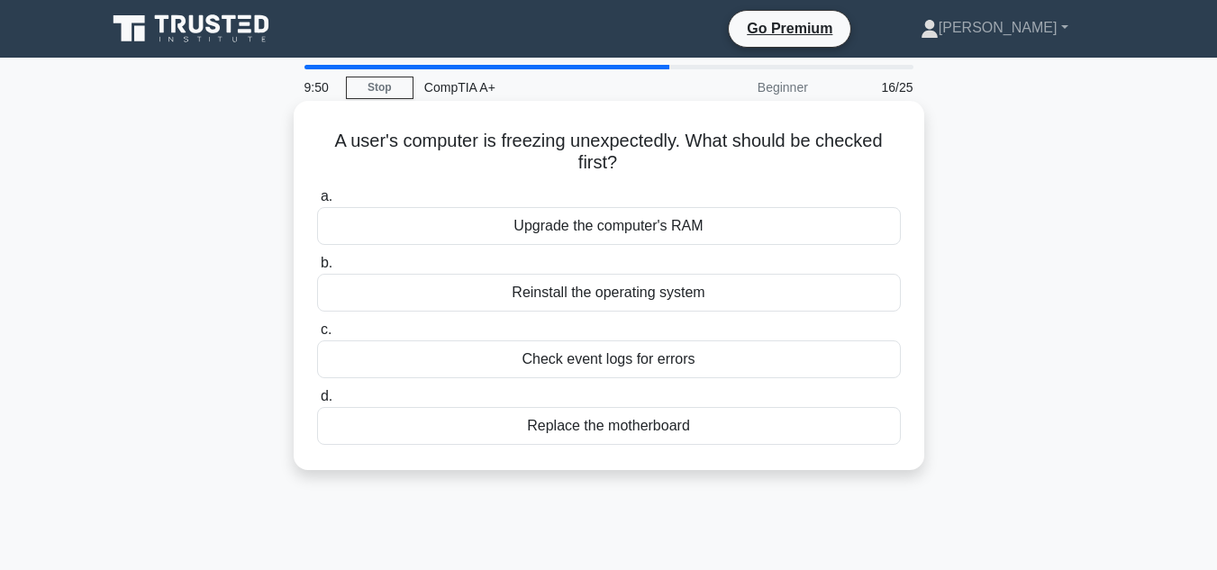
click at [601, 228] on div "Upgrade the computer's RAM" at bounding box center [609, 226] width 584 height 38
click at [317, 203] on input "a. Upgrade the computer's RAM" at bounding box center [317, 197] width 0 height 12
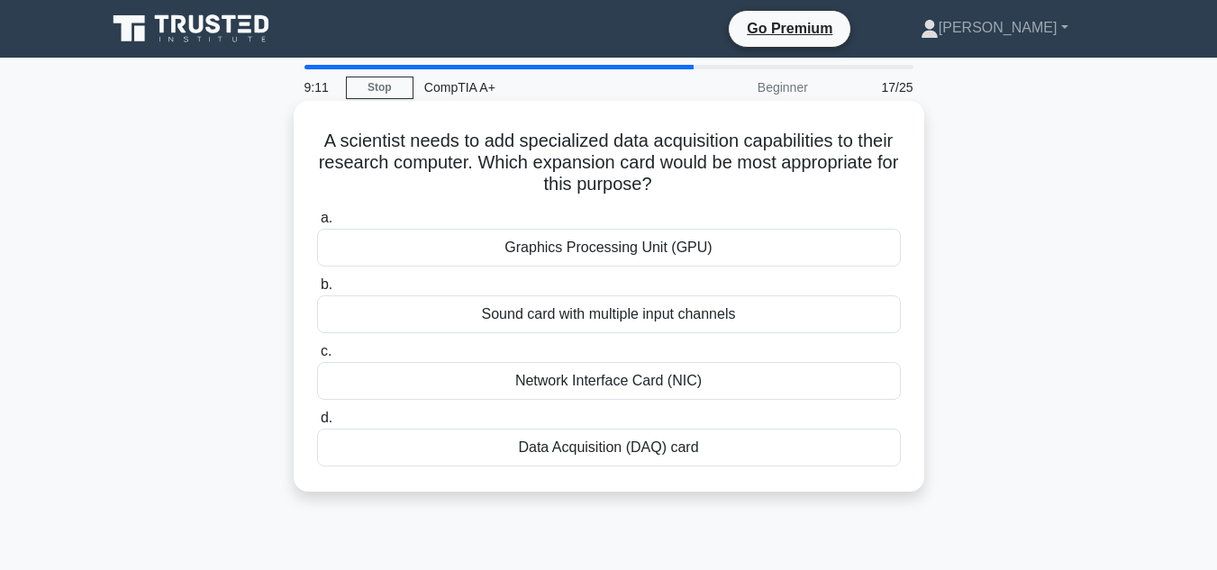
click at [681, 442] on div "Data Acquisition (DAQ) card" at bounding box center [609, 448] width 584 height 38
click at [317, 424] on input "d. Data Acquisition (DAQ) card" at bounding box center [317, 419] width 0 height 12
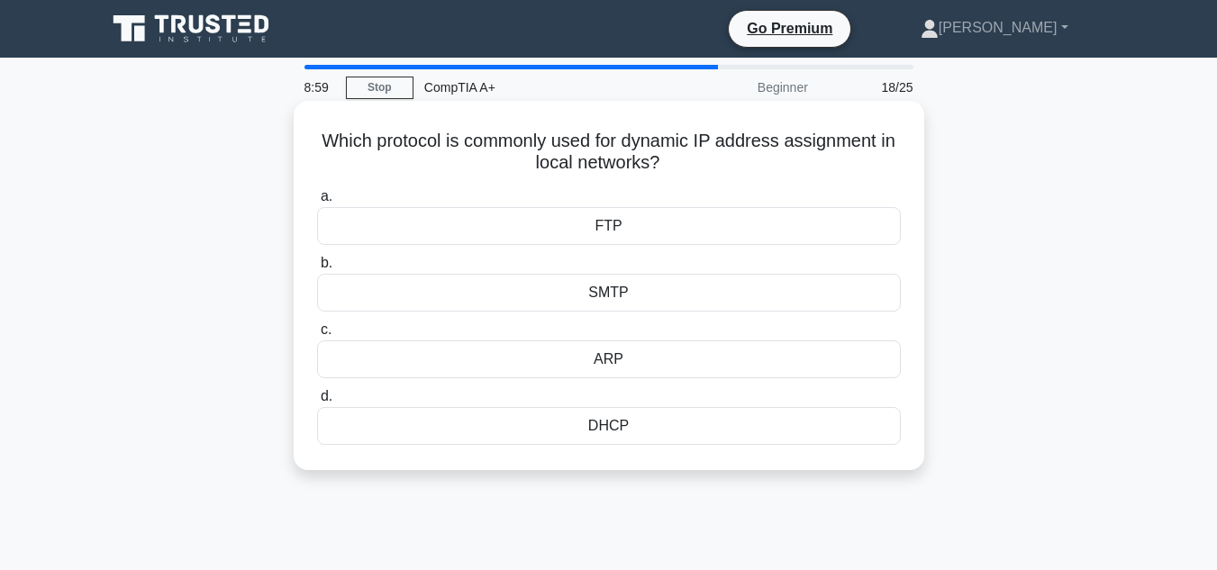
click at [644, 425] on div "DHCP" at bounding box center [609, 426] width 584 height 38
click at [317, 403] on input "d. DHCP" at bounding box center [317, 397] width 0 height 12
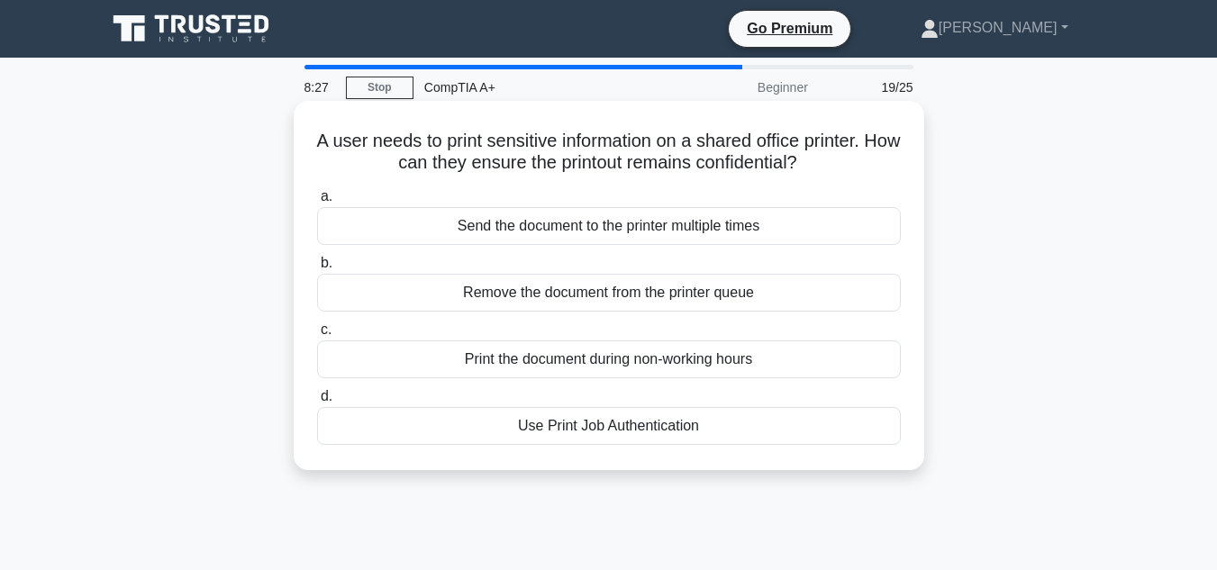
click at [679, 361] on div "Print the document during non-working hours" at bounding box center [609, 360] width 584 height 38
click at [317, 336] on input "c. Print the document during non-working hours" at bounding box center [317, 330] width 0 height 12
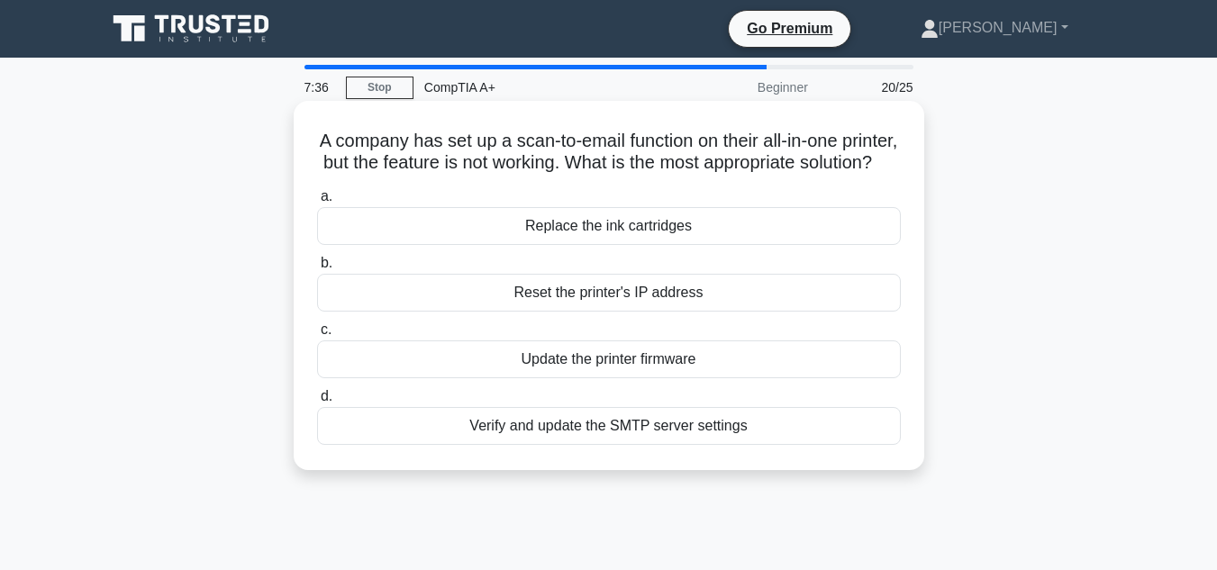
click at [621, 445] on div "Verify and update the SMTP server settings" at bounding box center [609, 426] width 584 height 38
click at [317, 403] on input "d. Verify and update the SMTP server settings" at bounding box center [317, 397] width 0 height 12
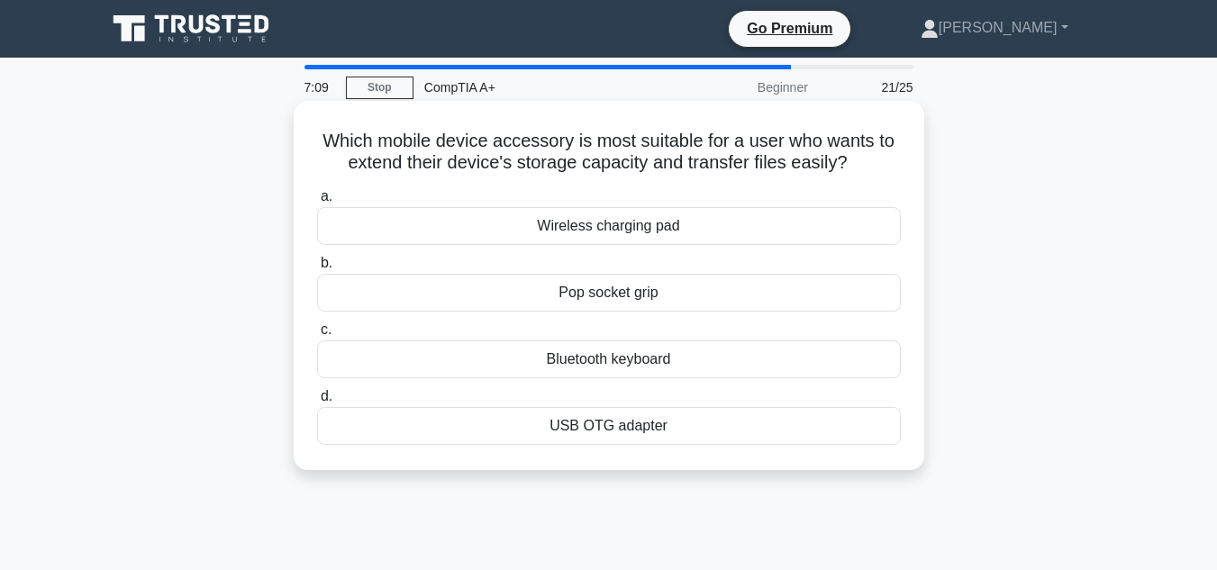
click at [645, 429] on div "USB OTG adapter" at bounding box center [609, 426] width 584 height 38
click at [317, 403] on input "d. USB OTG adapter" at bounding box center [317, 397] width 0 height 12
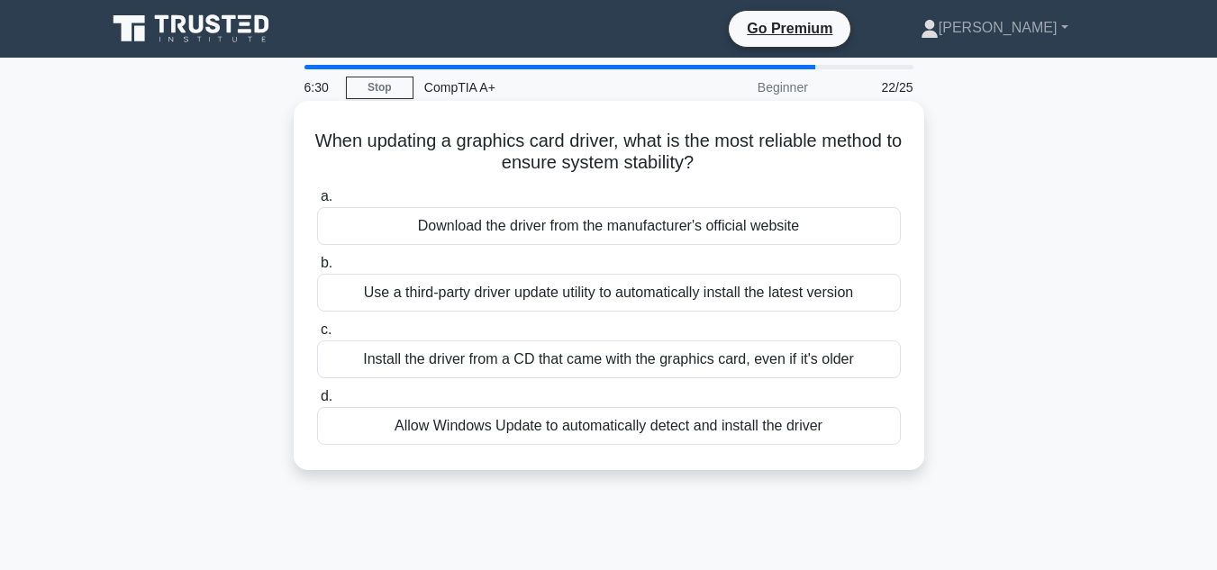
click at [622, 223] on div "Download the driver from the manufacturer's official website" at bounding box center [609, 226] width 584 height 38
click at [317, 203] on input "a. Download the driver from the manufacturer's official website" at bounding box center [317, 197] width 0 height 12
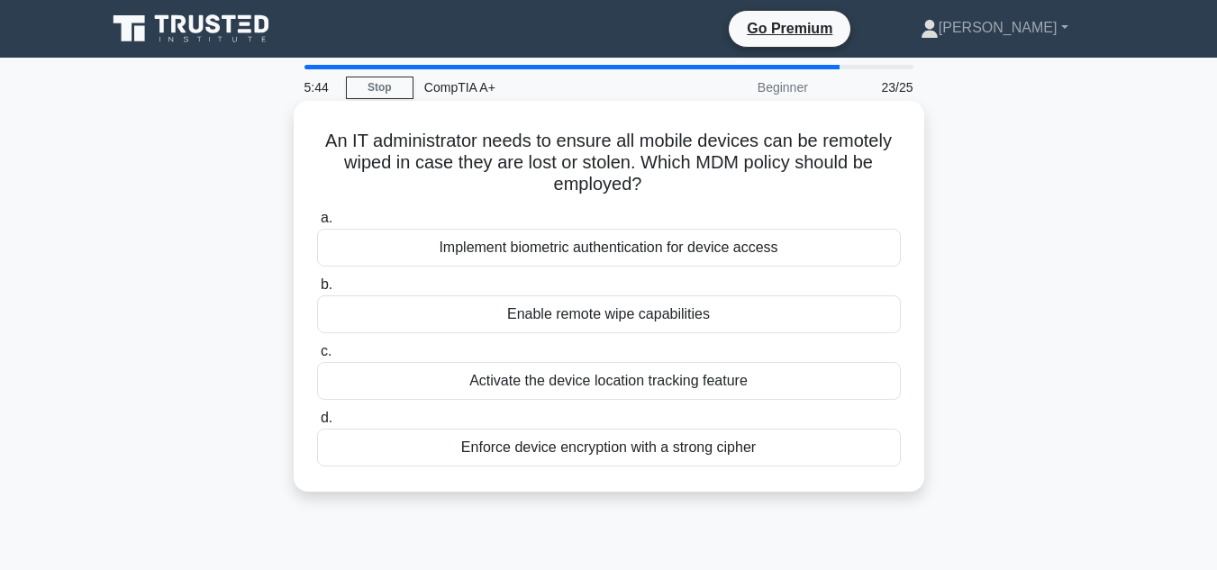
click at [707, 318] on div "Enable remote wipe capabilities" at bounding box center [609, 315] width 584 height 38
click at [317, 291] on input "b. Enable remote wipe capabilities" at bounding box center [317, 285] width 0 height 12
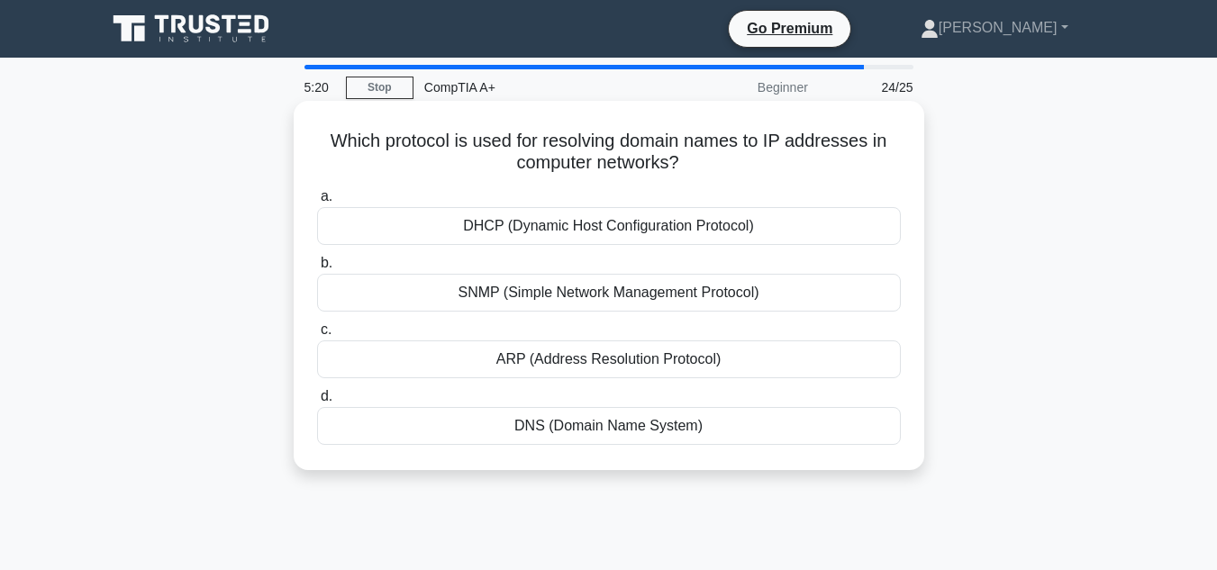
click at [697, 425] on div "DNS (Domain Name System)" at bounding box center [609, 426] width 584 height 38
click at [317, 403] on input "d. DNS (Domain Name System)" at bounding box center [317, 397] width 0 height 12
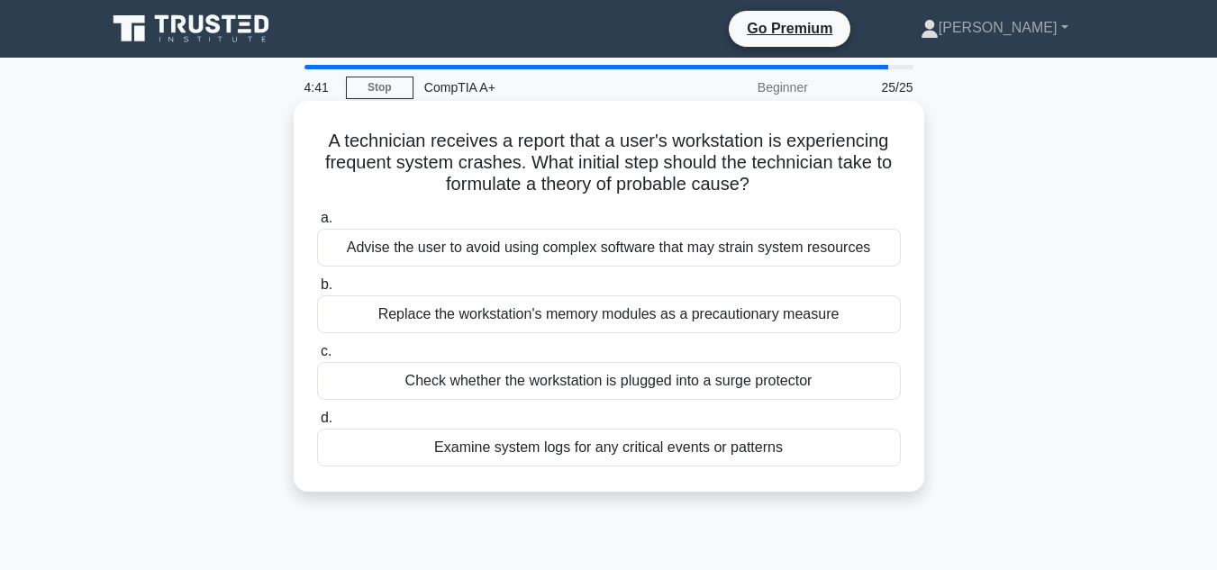
click at [671, 455] on div "Examine system logs for any critical events or patterns" at bounding box center [609, 448] width 584 height 38
click at [317, 424] on input "d. Examine system logs for any critical events or patterns" at bounding box center [317, 419] width 0 height 12
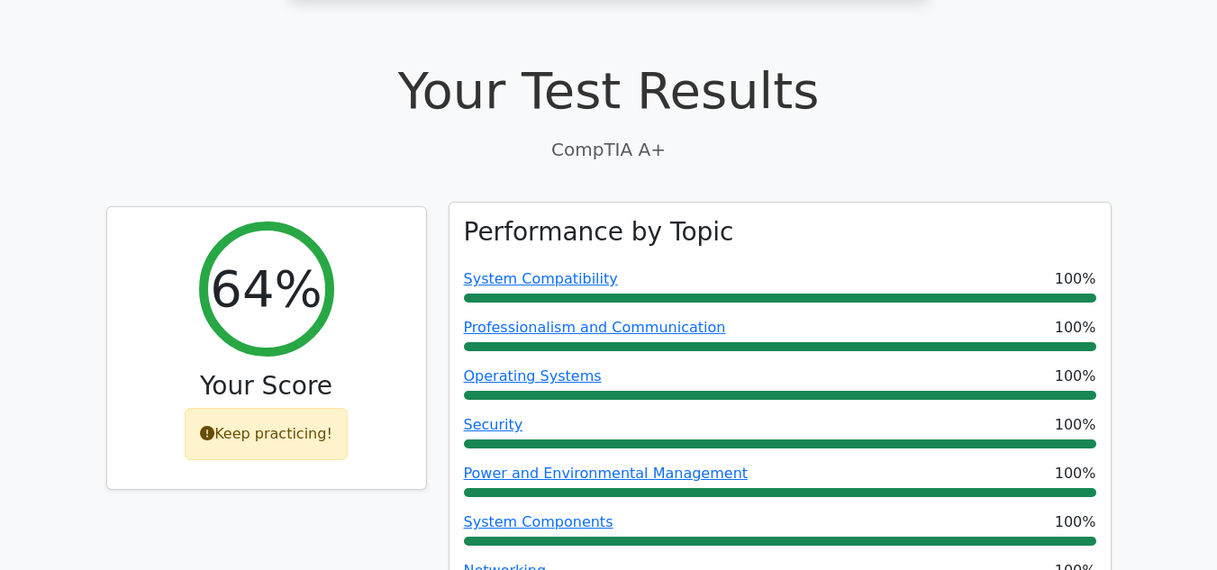
scroll to position [541, 0]
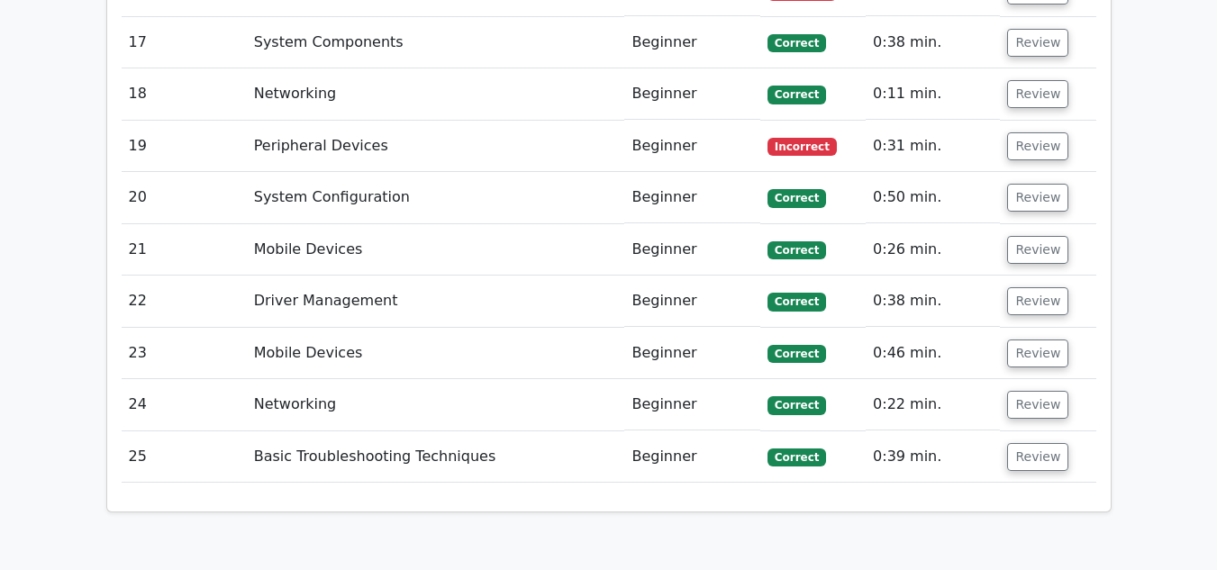
scroll to position [3424, 0]
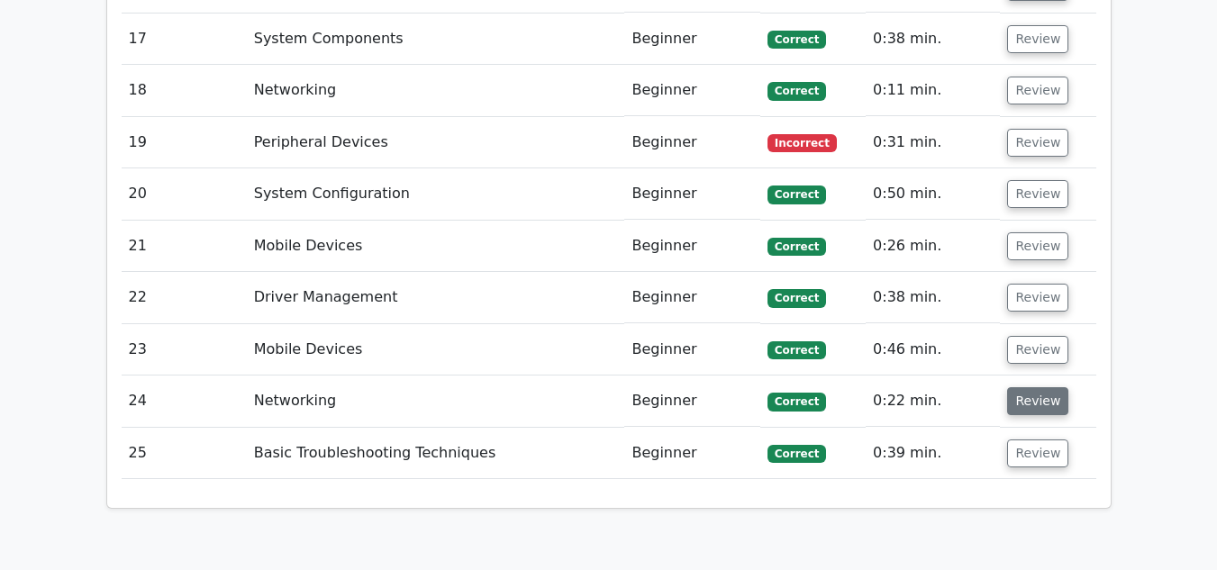
click at [1052, 387] on button "Review" at bounding box center [1037, 401] width 61 height 28
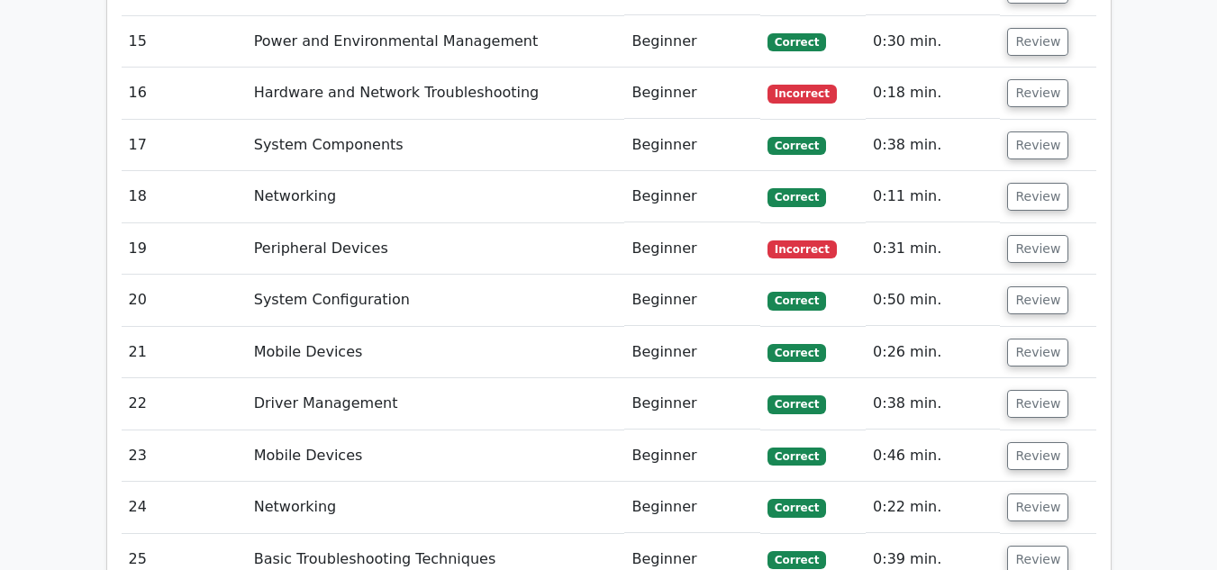
scroll to position [3154, 0]
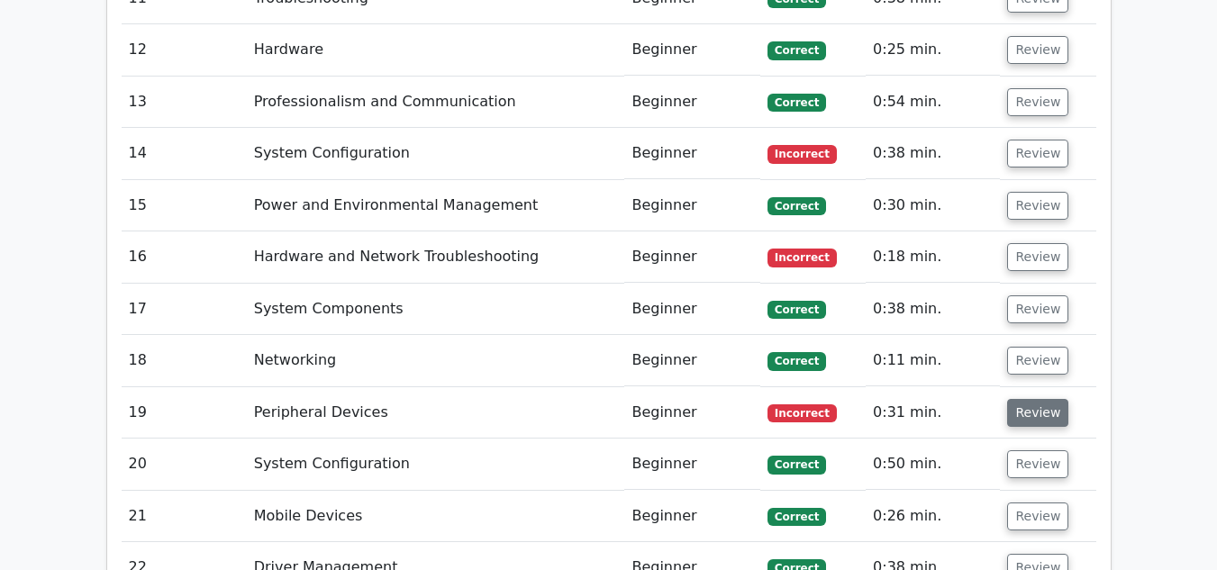
click at [1029, 399] on button "Review" at bounding box center [1037, 413] width 61 height 28
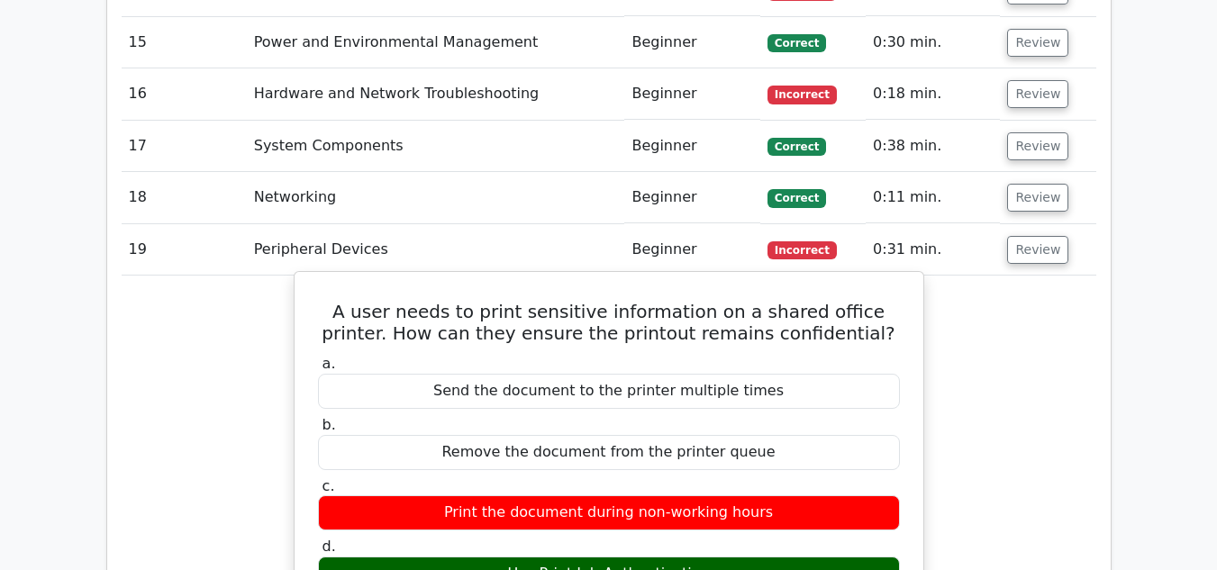
scroll to position [3334, 0]
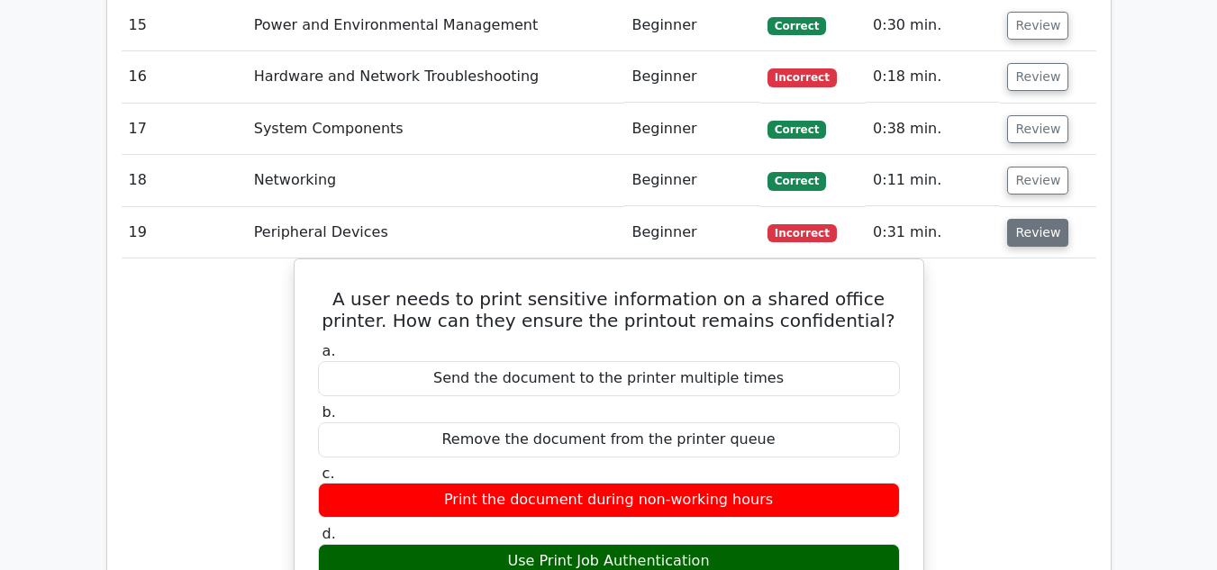
click at [1033, 219] on button "Review" at bounding box center [1037, 233] width 61 height 28
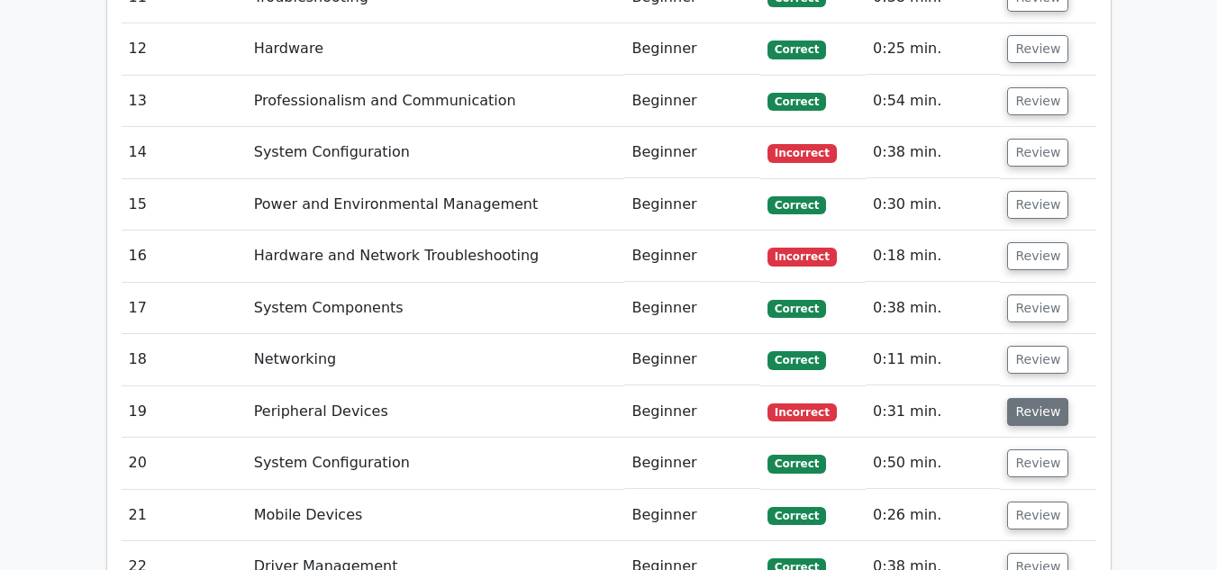
scroll to position [3154, 0]
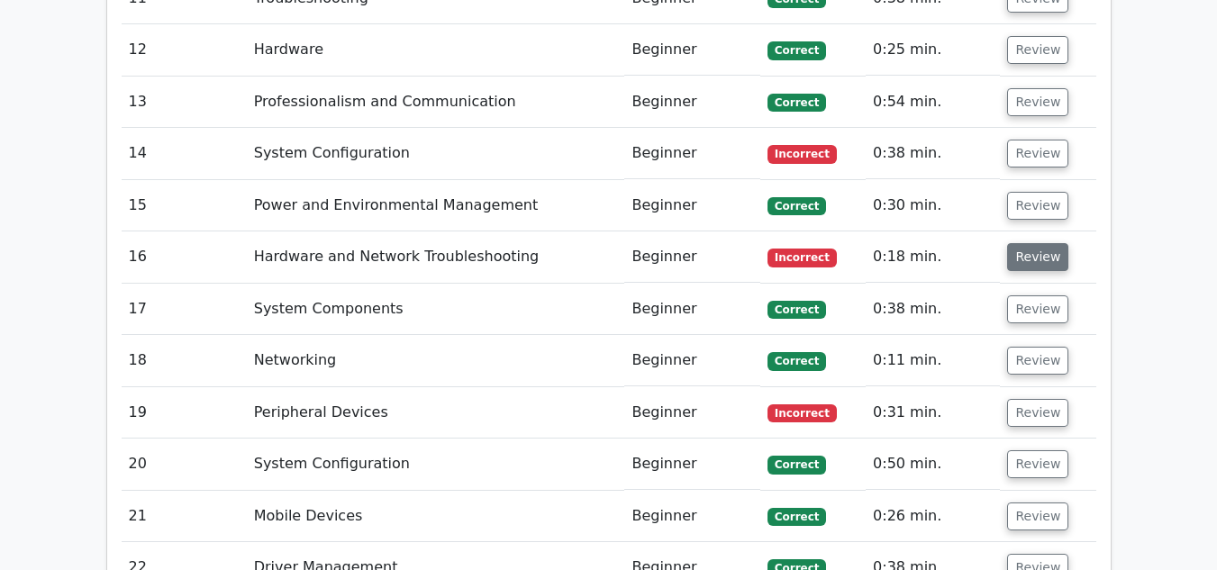
click at [1031, 243] on button "Review" at bounding box center [1037, 257] width 61 height 28
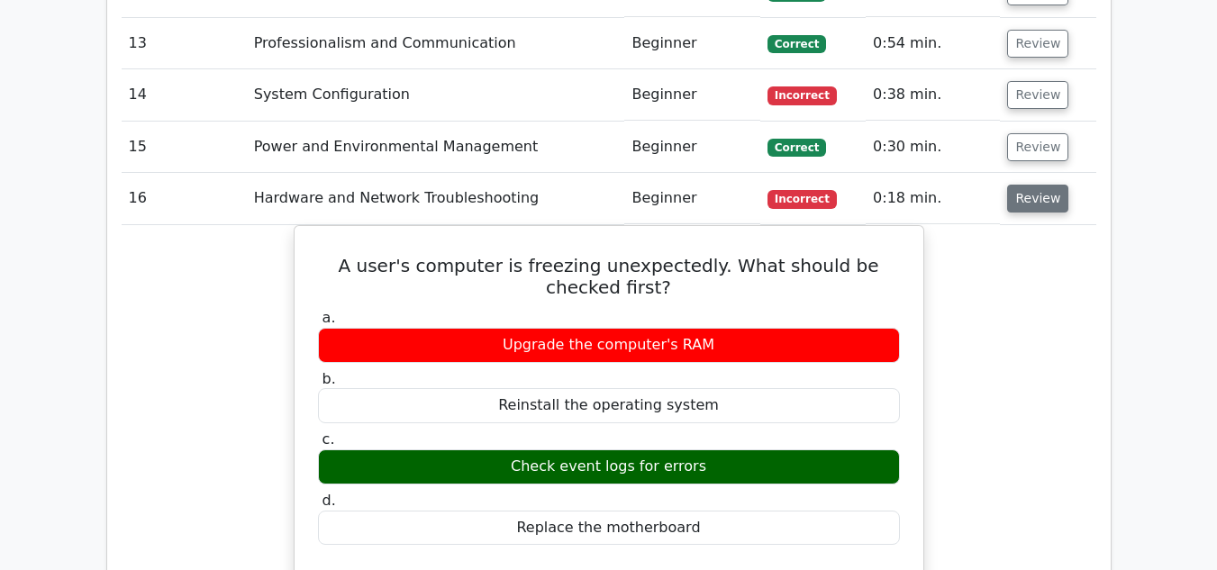
scroll to position [3244, 0]
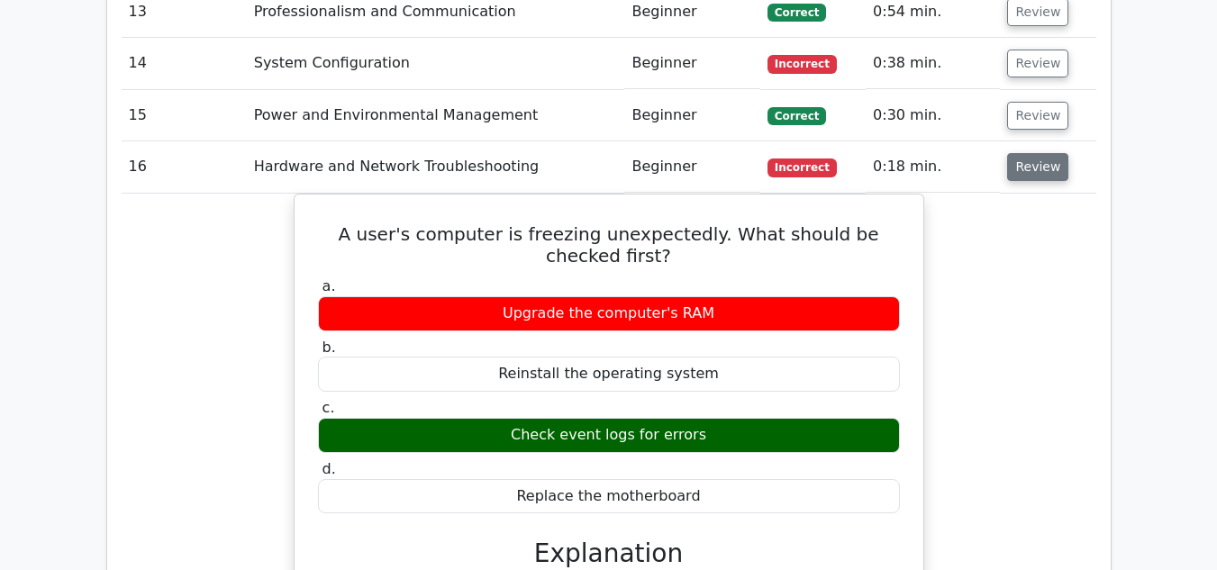
click at [1034, 153] on button "Review" at bounding box center [1037, 167] width 61 height 28
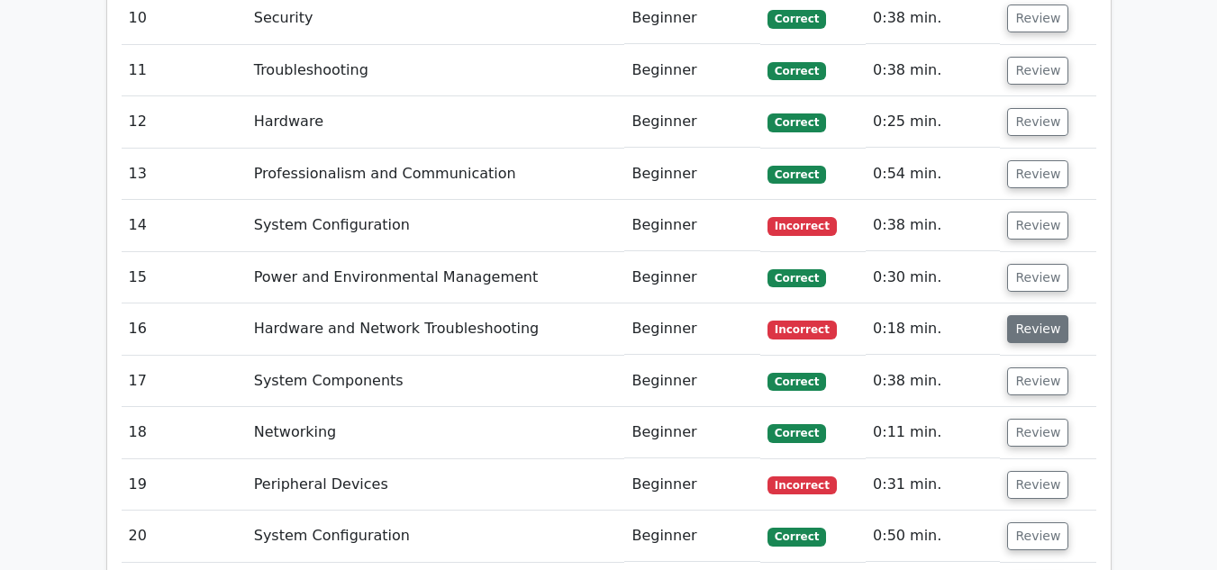
scroll to position [3064, 0]
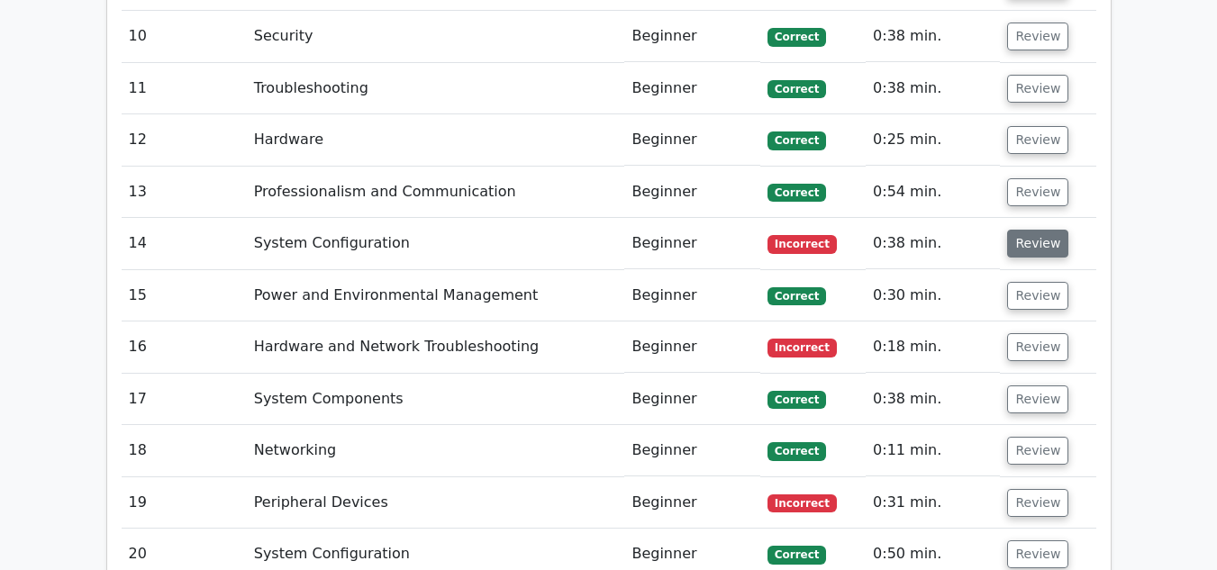
click at [1027, 230] on button "Review" at bounding box center [1037, 244] width 61 height 28
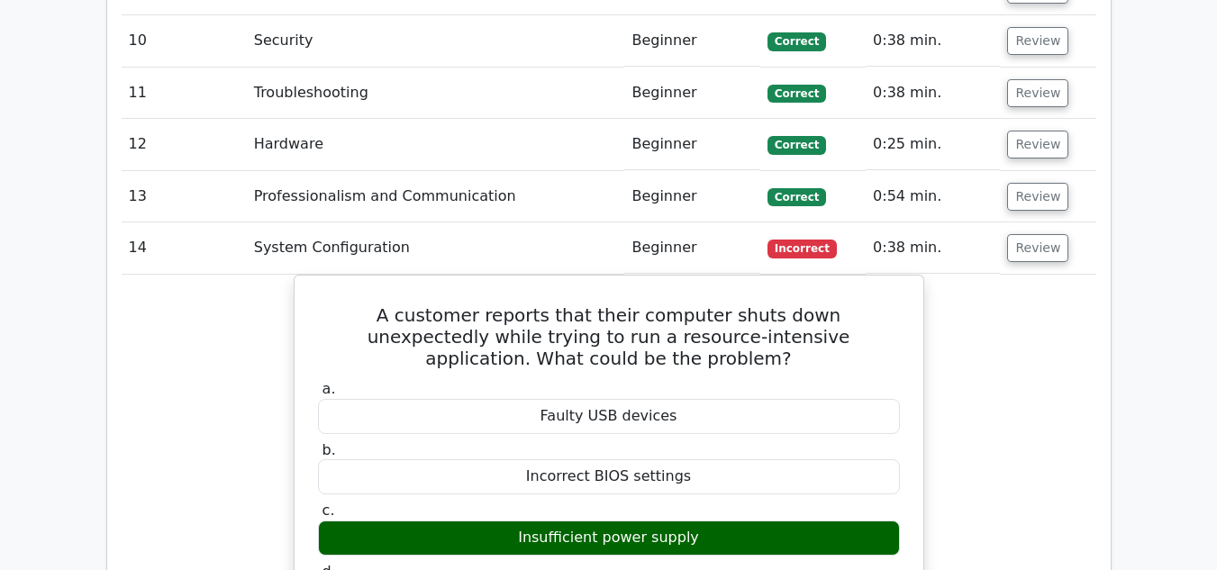
click at [1182, 261] on main "image/svg+xml Go Premium CompTIA A+ Preparation Package (2025) 4638 Superior-gr…" at bounding box center [608, 102] width 1217 height 6216
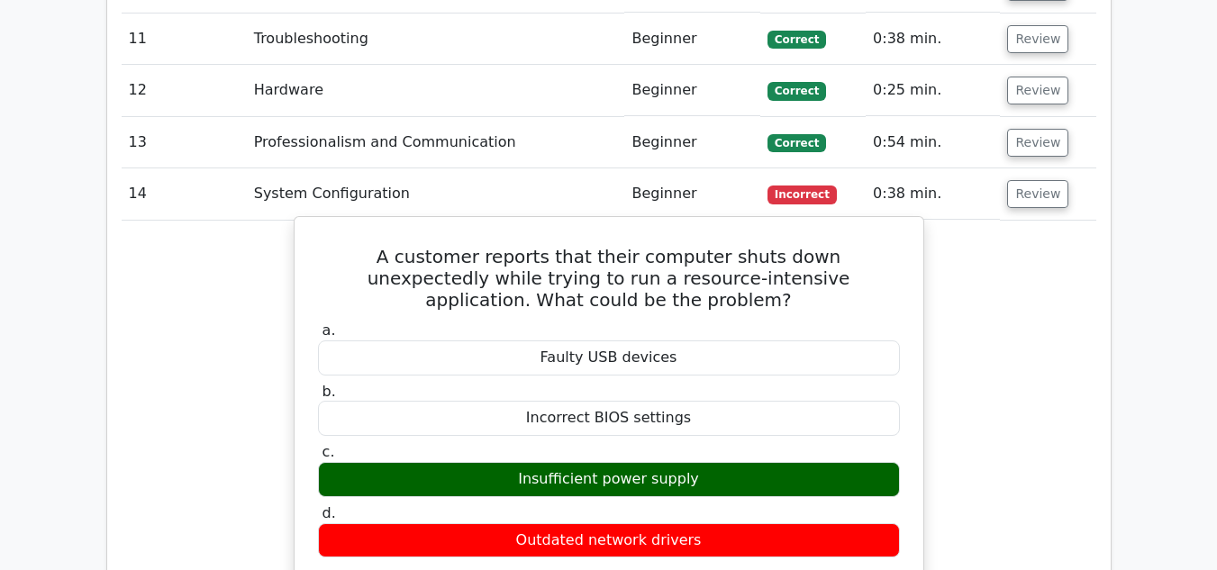
scroll to position [3154, 0]
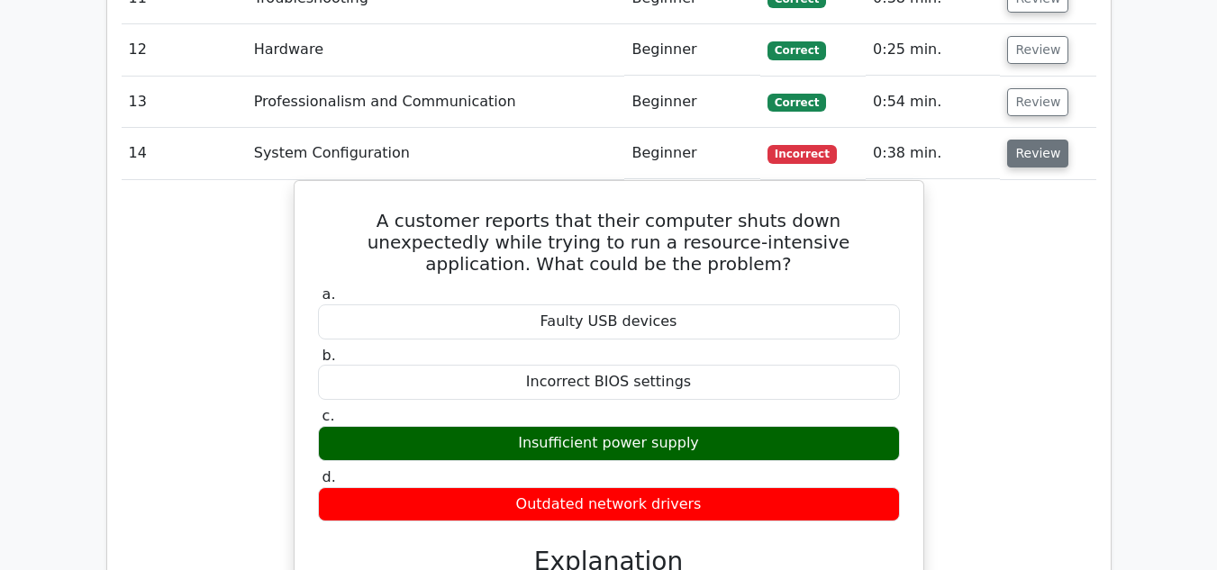
click at [1046, 140] on button "Review" at bounding box center [1037, 154] width 61 height 28
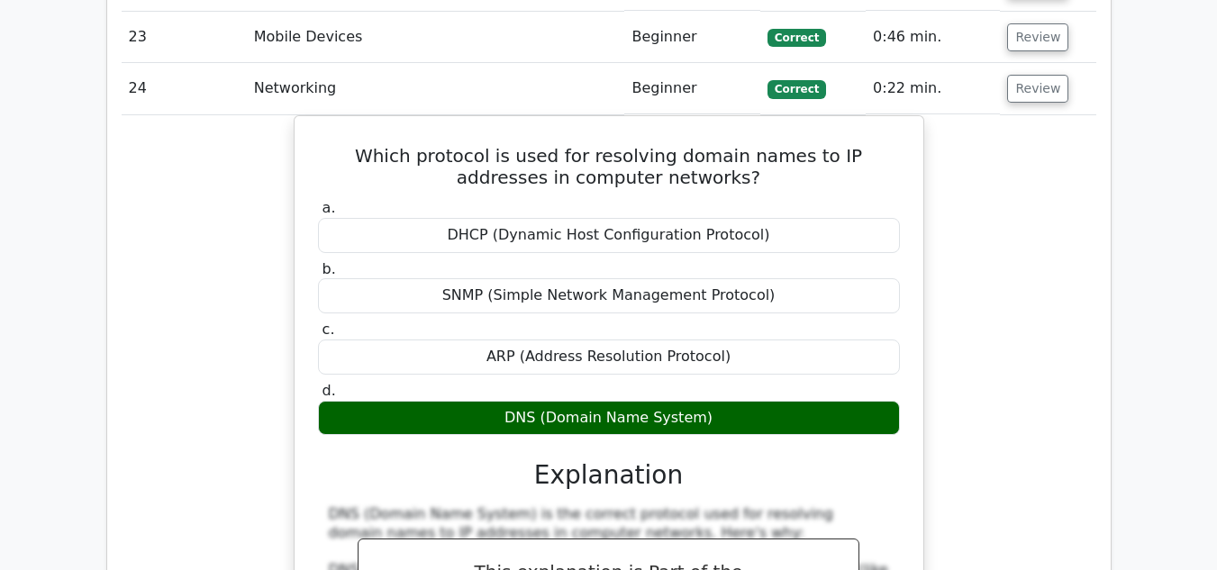
scroll to position [3694, 0]
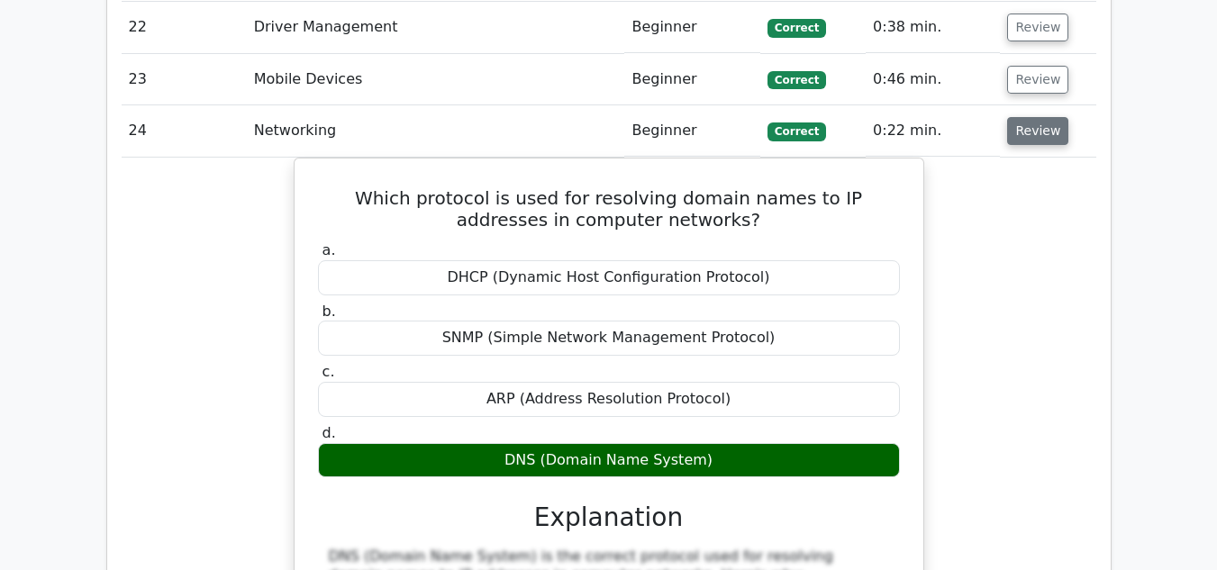
click at [1023, 117] on button "Review" at bounding box center [1037, 131] width 61 height 28
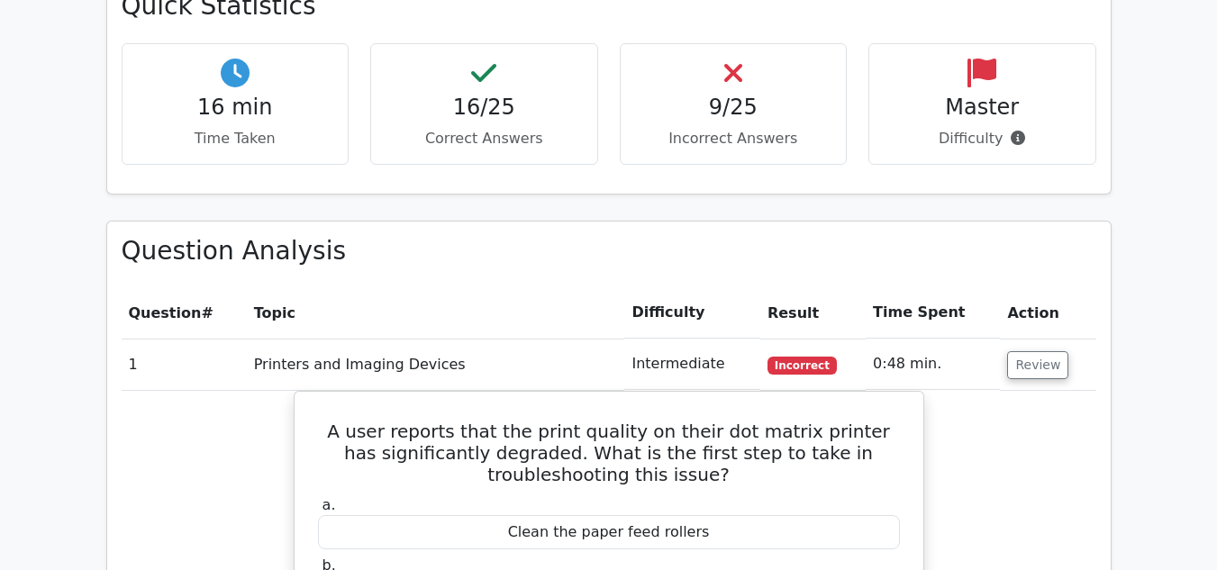
scroll to position [1712, 0]
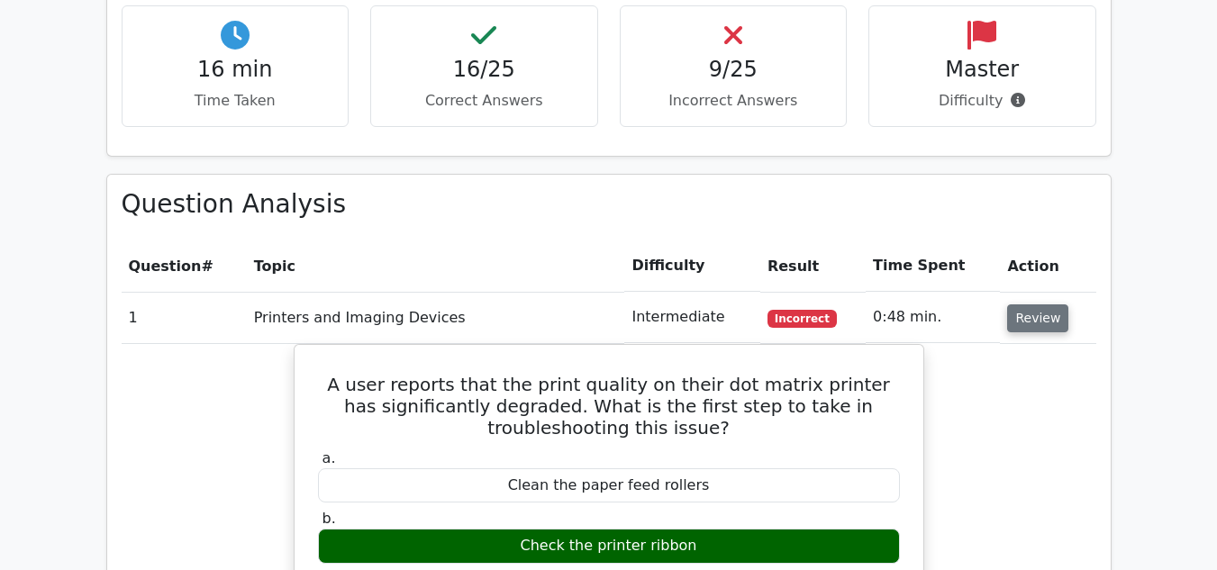
click at [1038, 305] on button "Review" at bounding box center [1037, 319] width 61 height 28
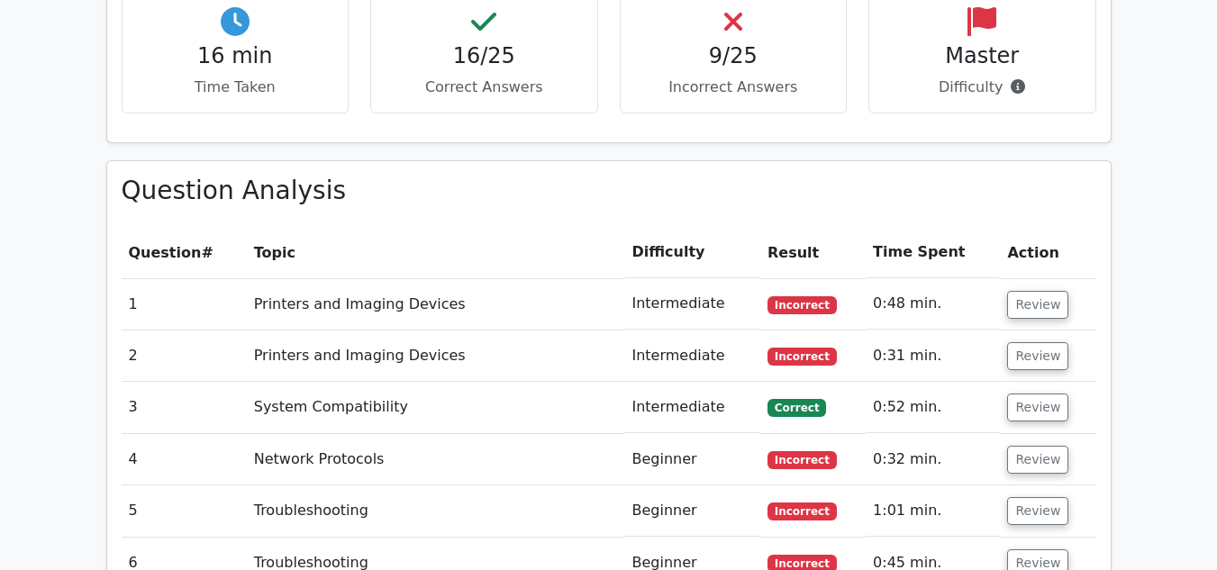
scroll to position [1802, 0]
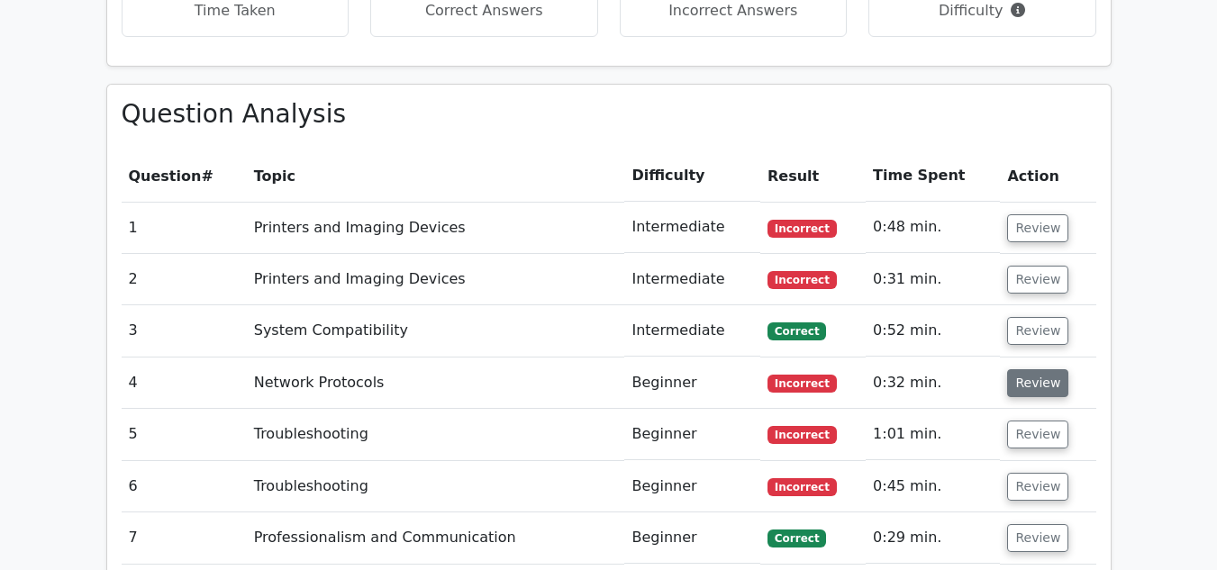
click at [1034, 369] on button "Review" at bounding box center [1037, 383] width 61 height 28
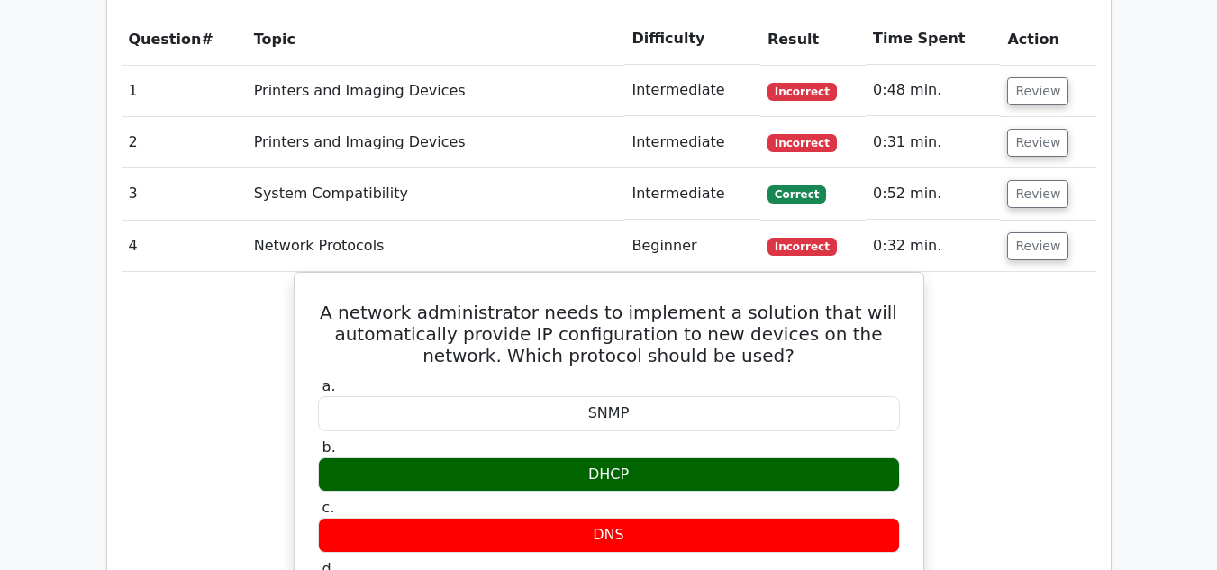
scroll to position [1982, 0]
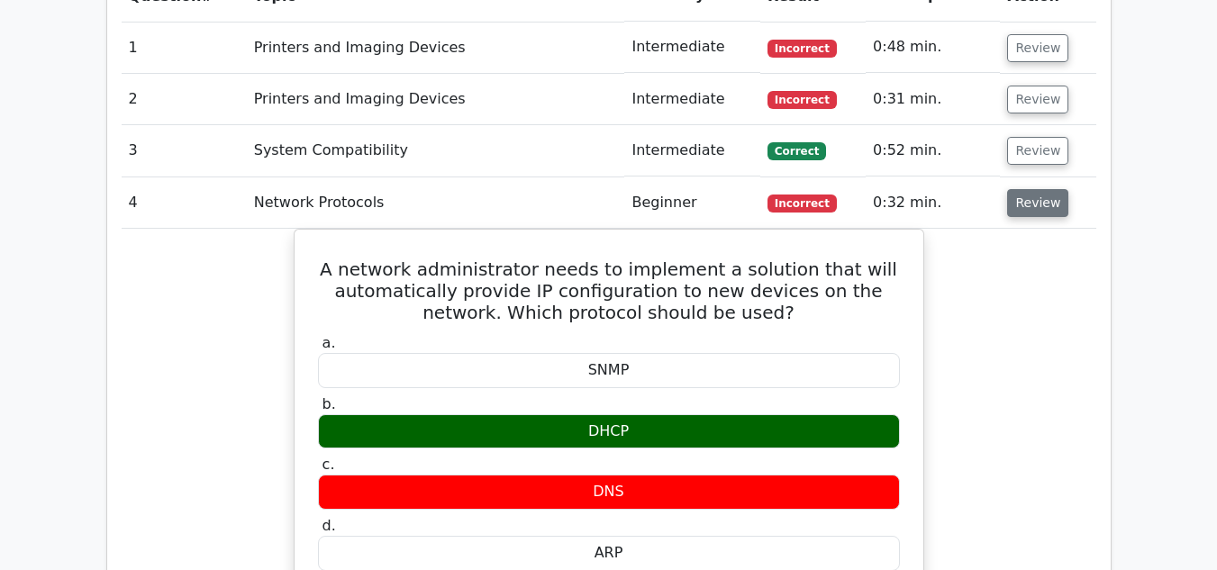
click at [1031, 189] on button "Review" at bounding box center [1037, 203] width 61 height 28
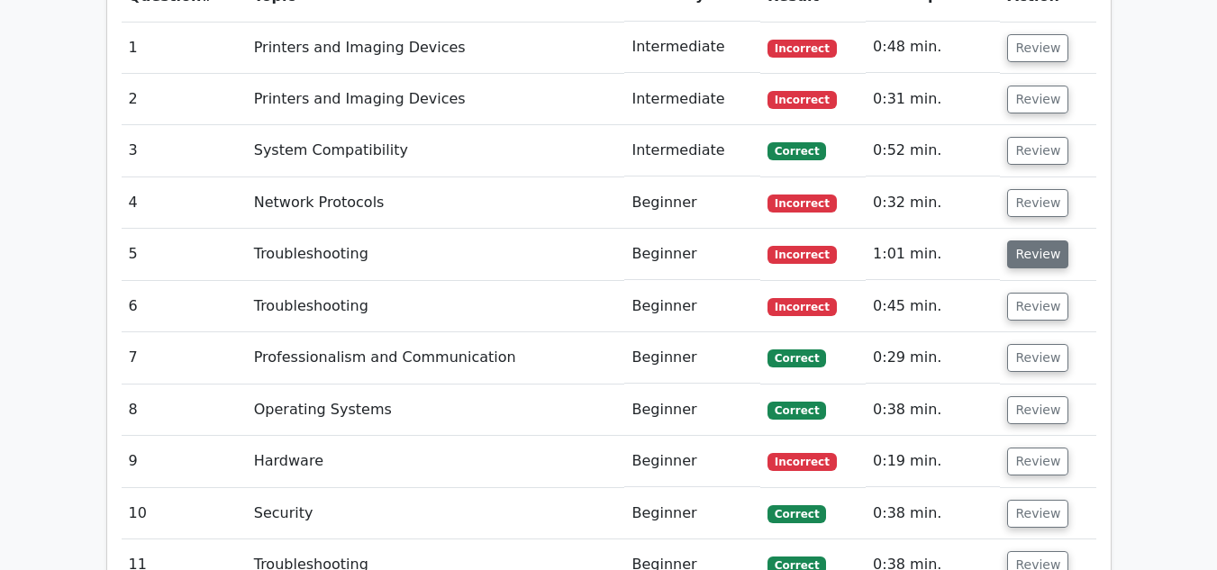
click at [1047, 241] on button "Review" at bounding box center [1037, 255] width 61 height 28
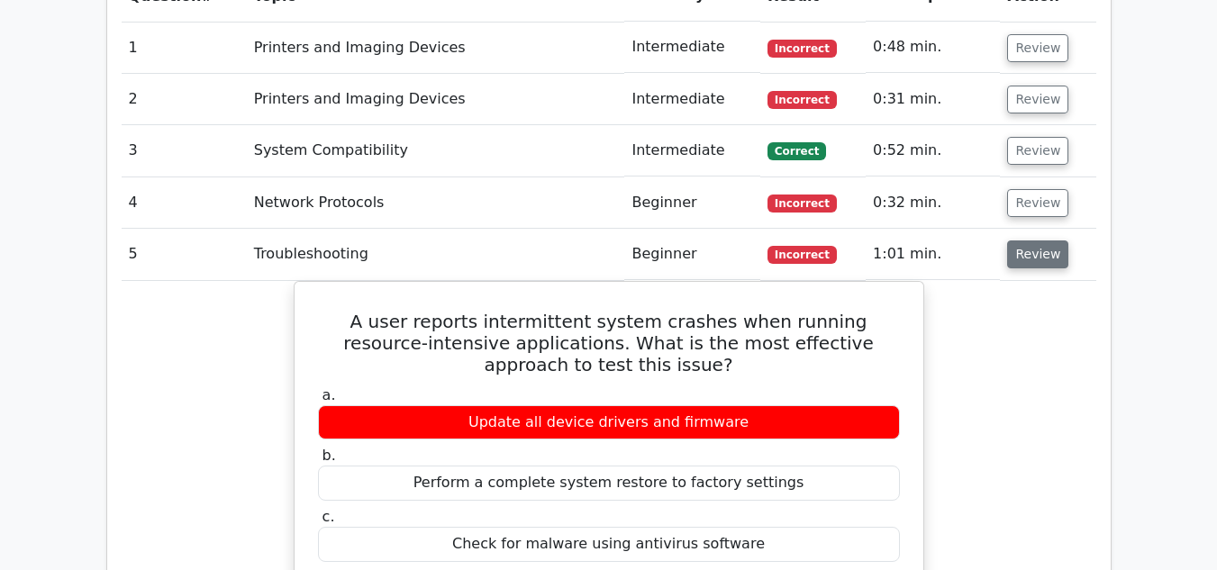
click at [1047, 241] on button "Review" at bounding box center [1037, 255] width 61 height 28
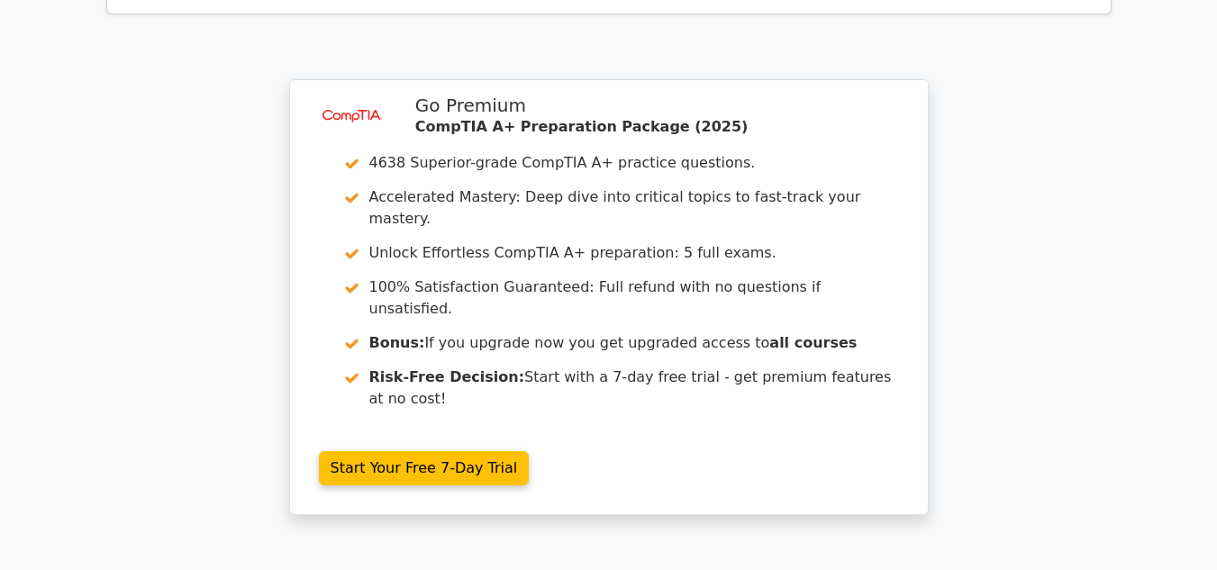
scroll to position [3491, 0]
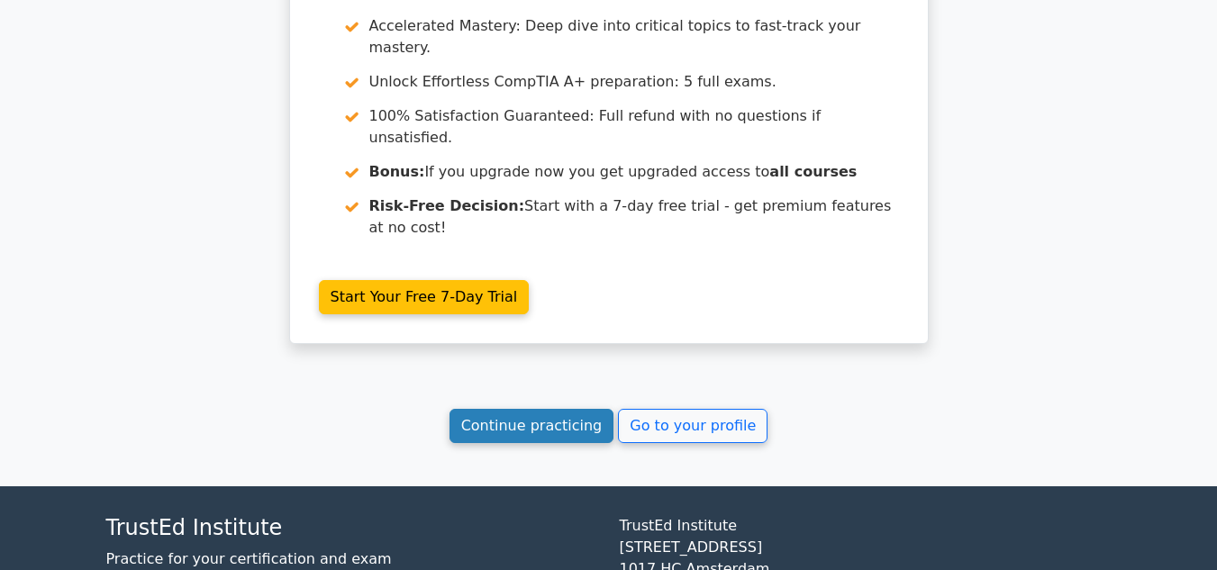
click at [608, 409] on link "Continue practicing" at bounding box center [532, 426] width 165 height 34
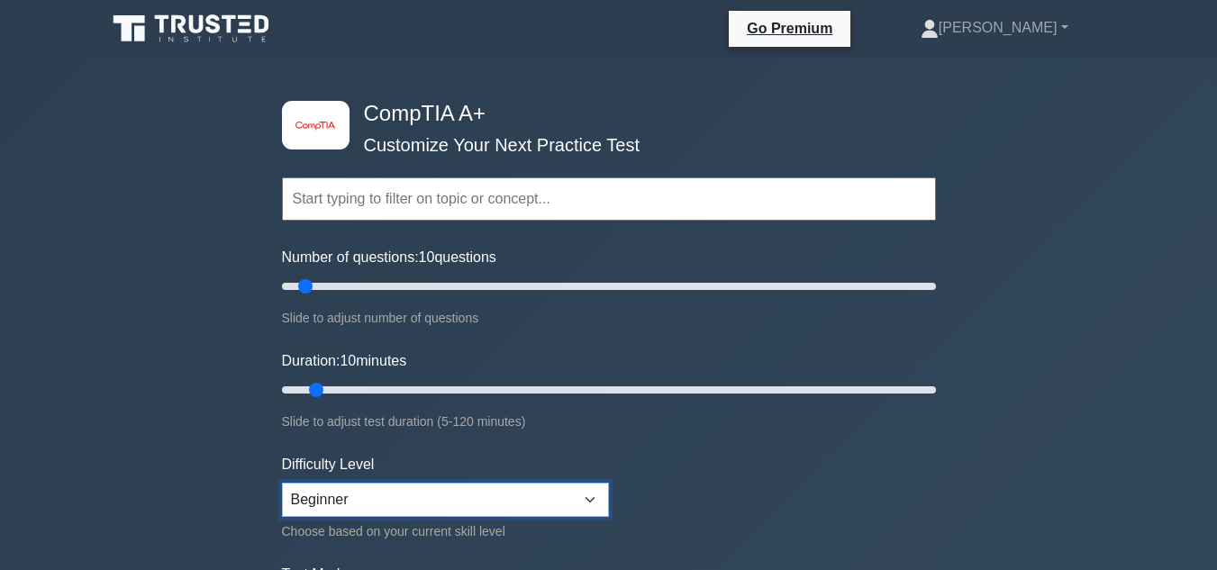
click at [437, 497] on select "Beginner Intermediate Expert" at bounding box center [445, 500] width 327 height 34
select select "intermediate"
click at [282, 483] on select "Beginner Intermediate Expert" at bounding box center [445, 500] width 327 height 34
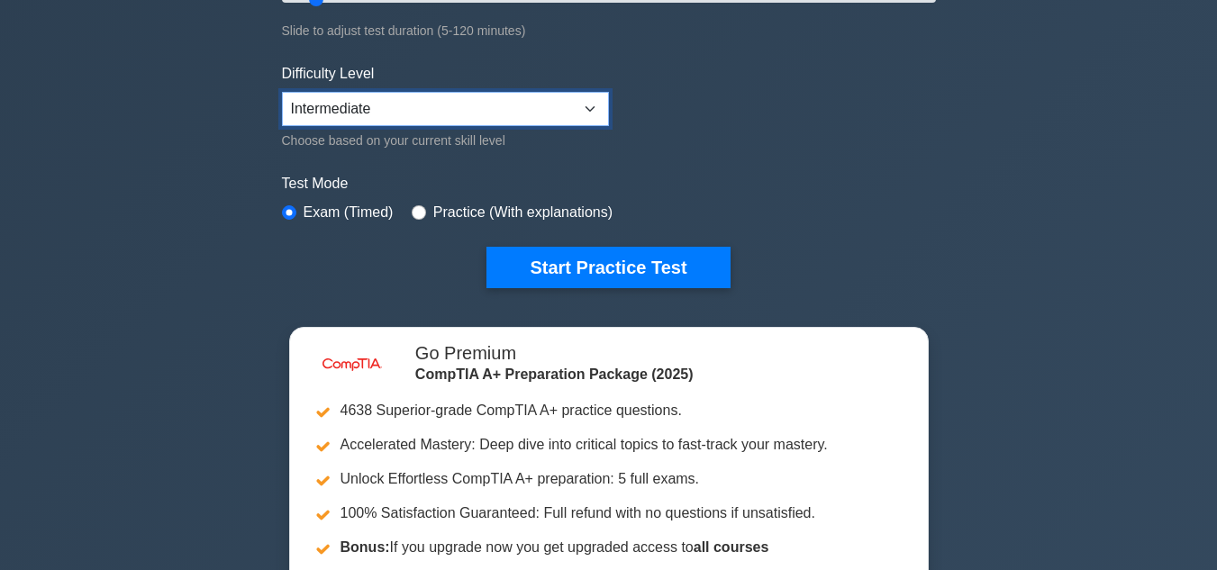
scroll to position [360, 0]
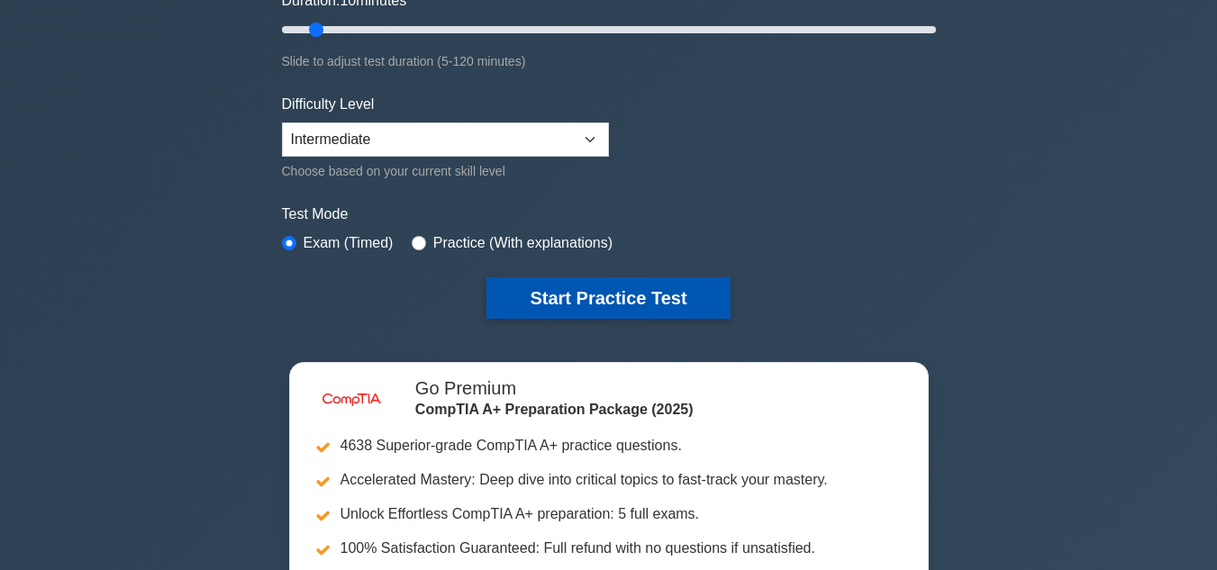
click at [551, 296] on button "Start Practice Test" at bounding box center [608, 298] width 243 height 41
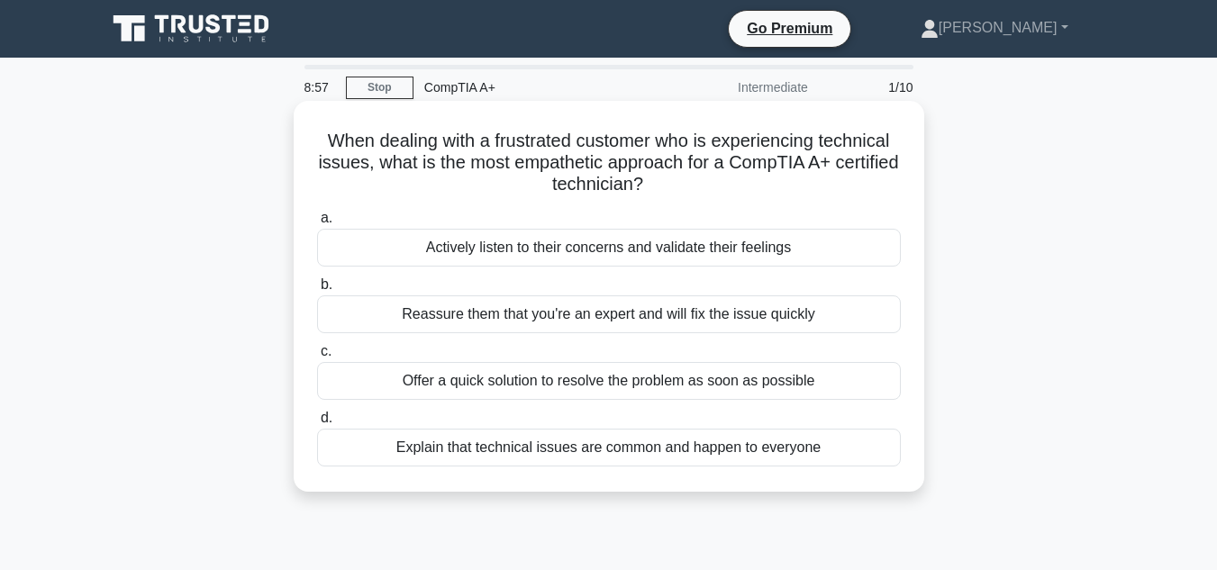
click at [511, 457] on div "Explain that technical issues are common and happen to everyone" at bounding box center [609, 448] width 584 height 38
click at [317, 424] on input "d. Explain that technical issues are common and happen to everyone" at bounding box center [317, 419] width 0 height 12
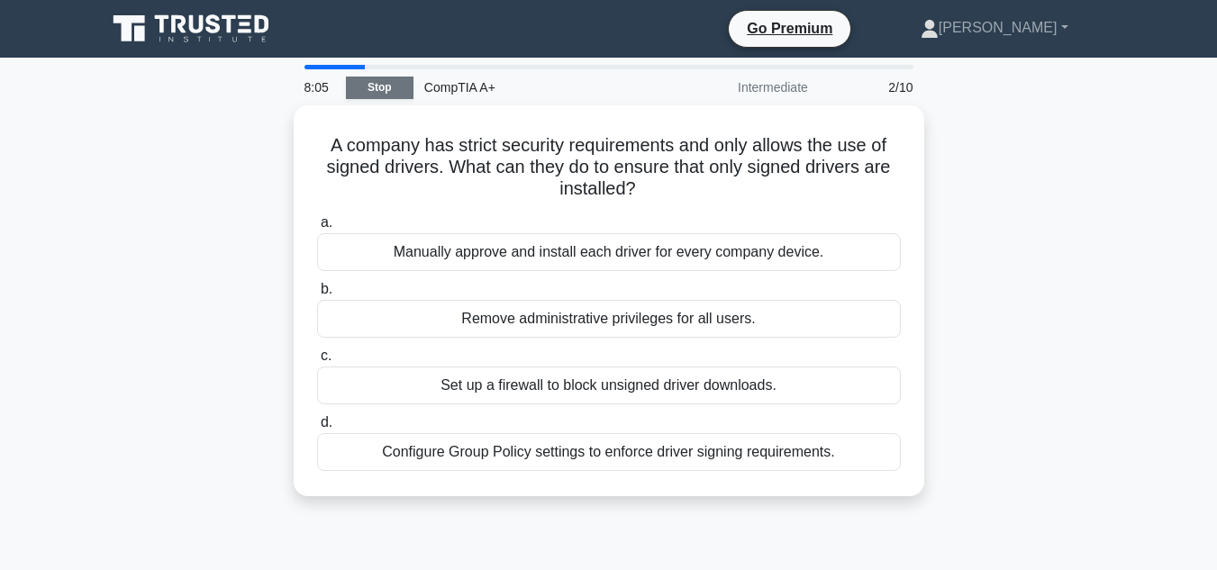
click at [378, 90] on link "Stop" at bounding box center [380, 88] width 68 height 23
